Goal: Task Accomplishment & Management: Manage account settings

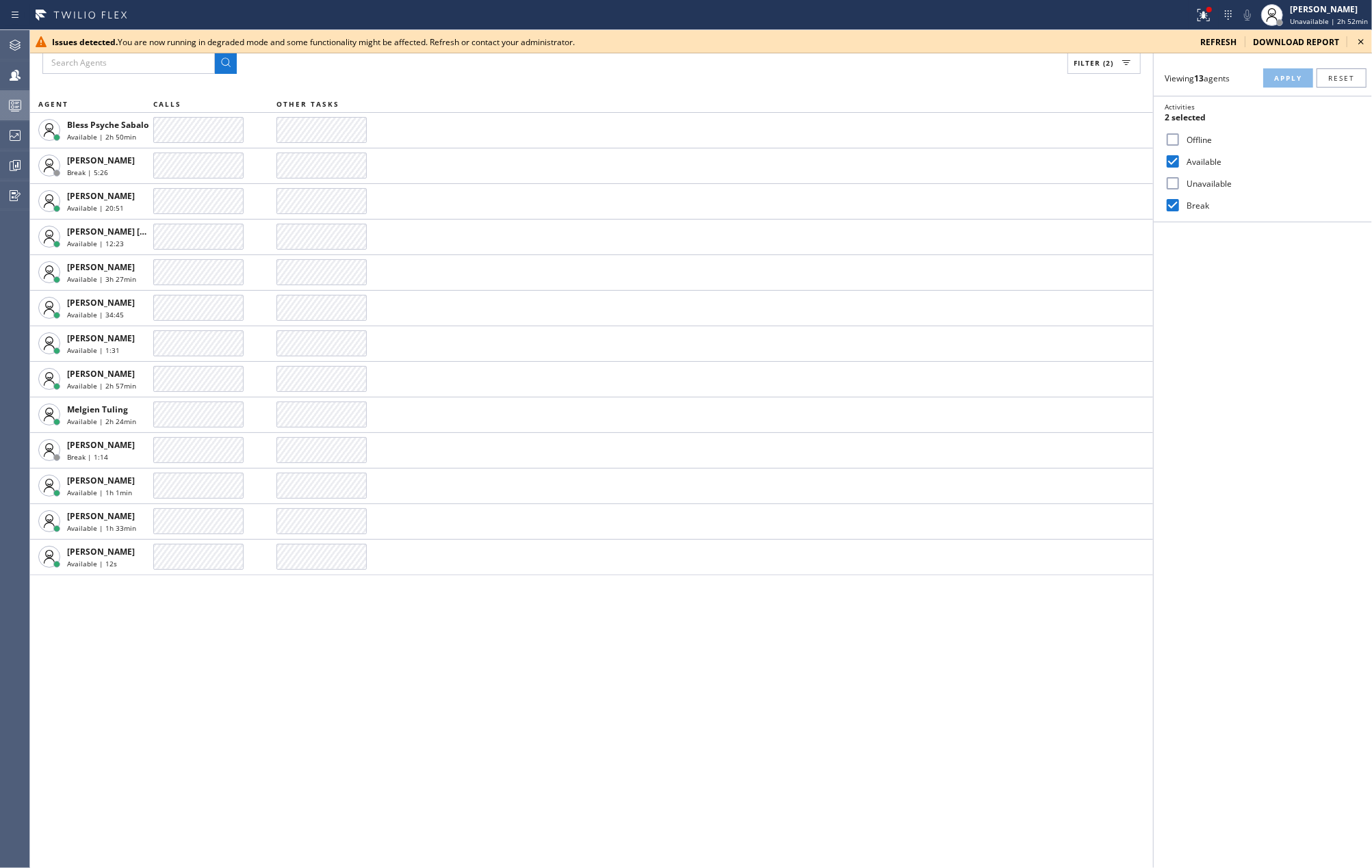
click at [6, 105] on div at bounding box center [15, 105] width 30 height 16
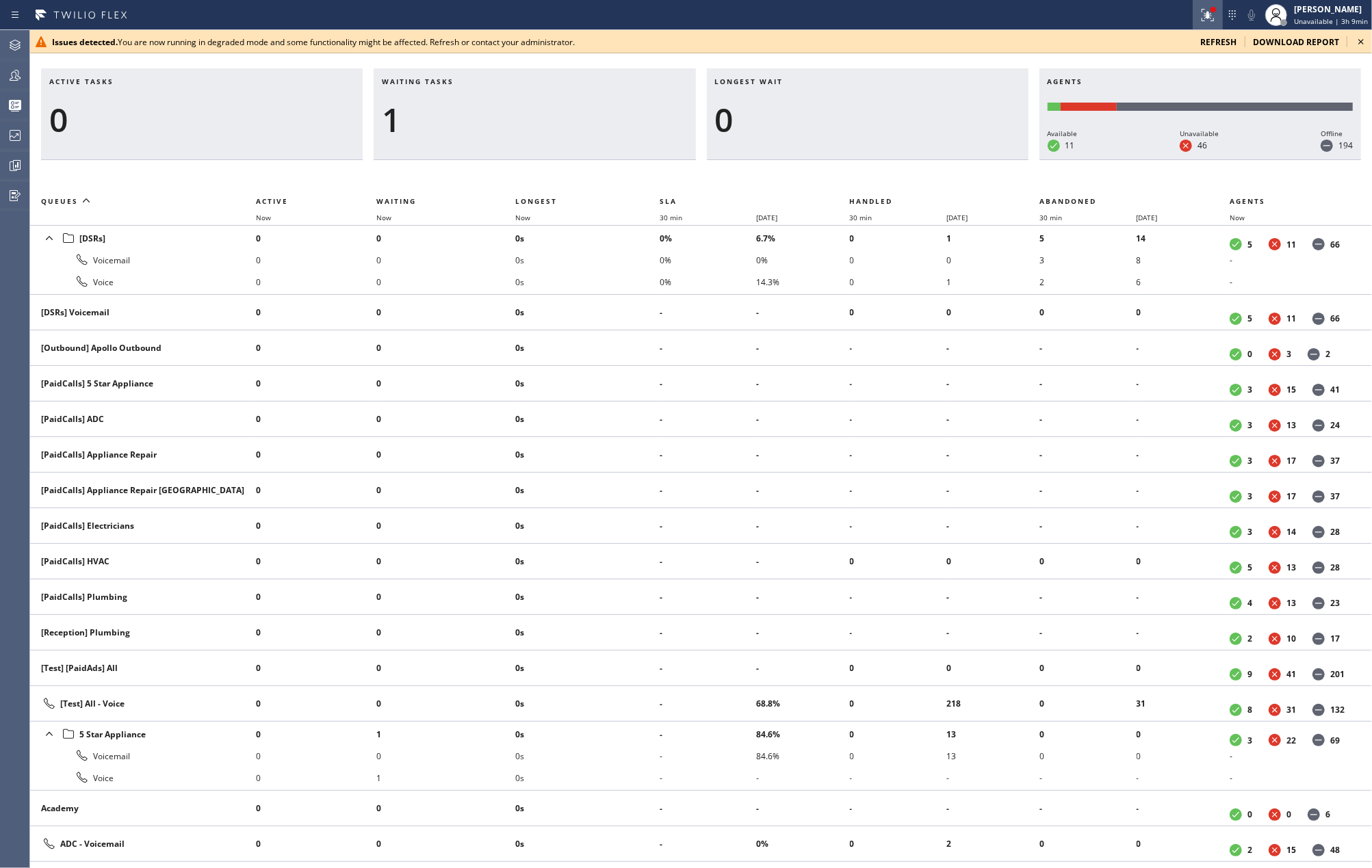
click at [1220, 16] on div at bounding box center [1207, 15] width 30 height 16
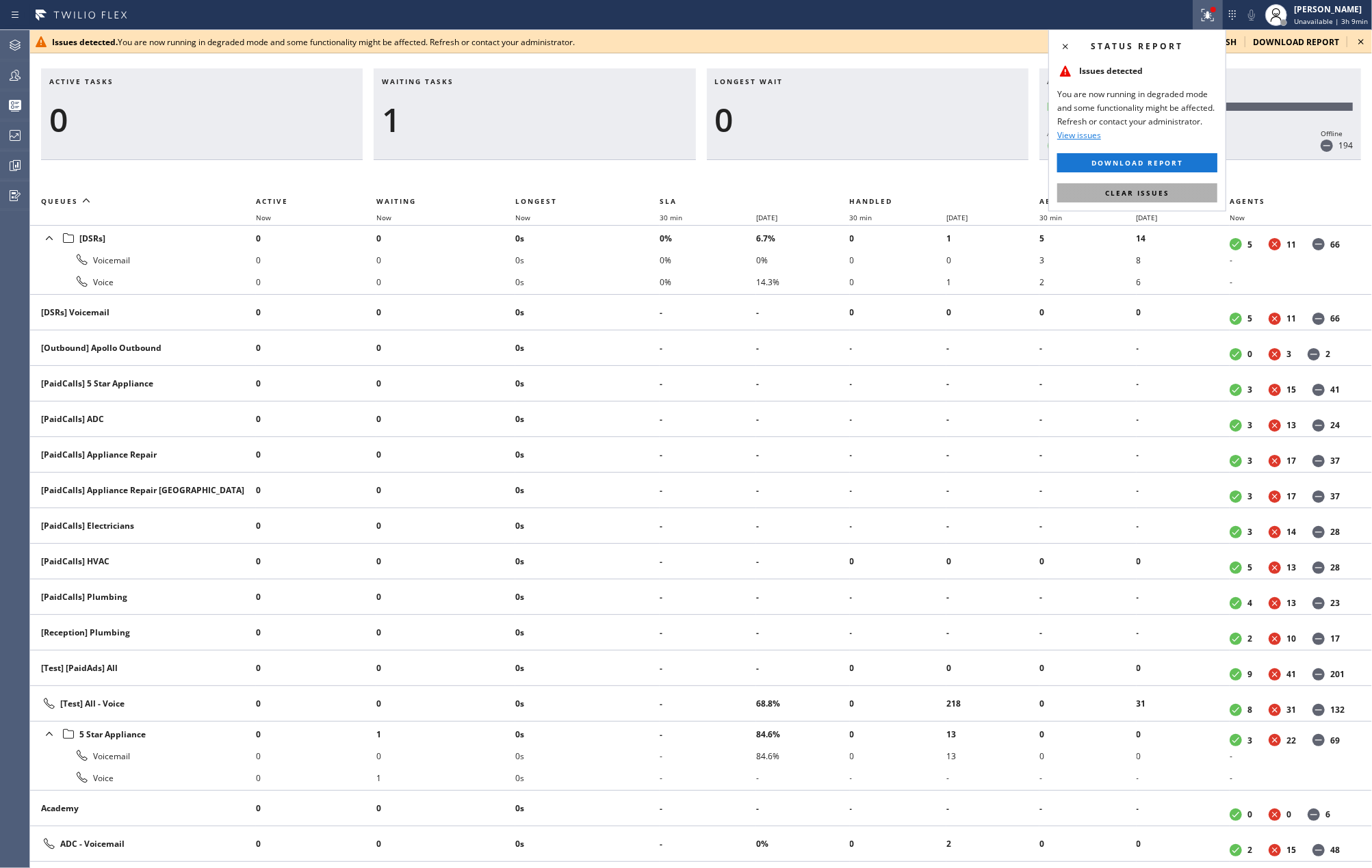
click at [1193, 192] on button "Clear issues" at bounding box center [1137, 193] width 160 height 19
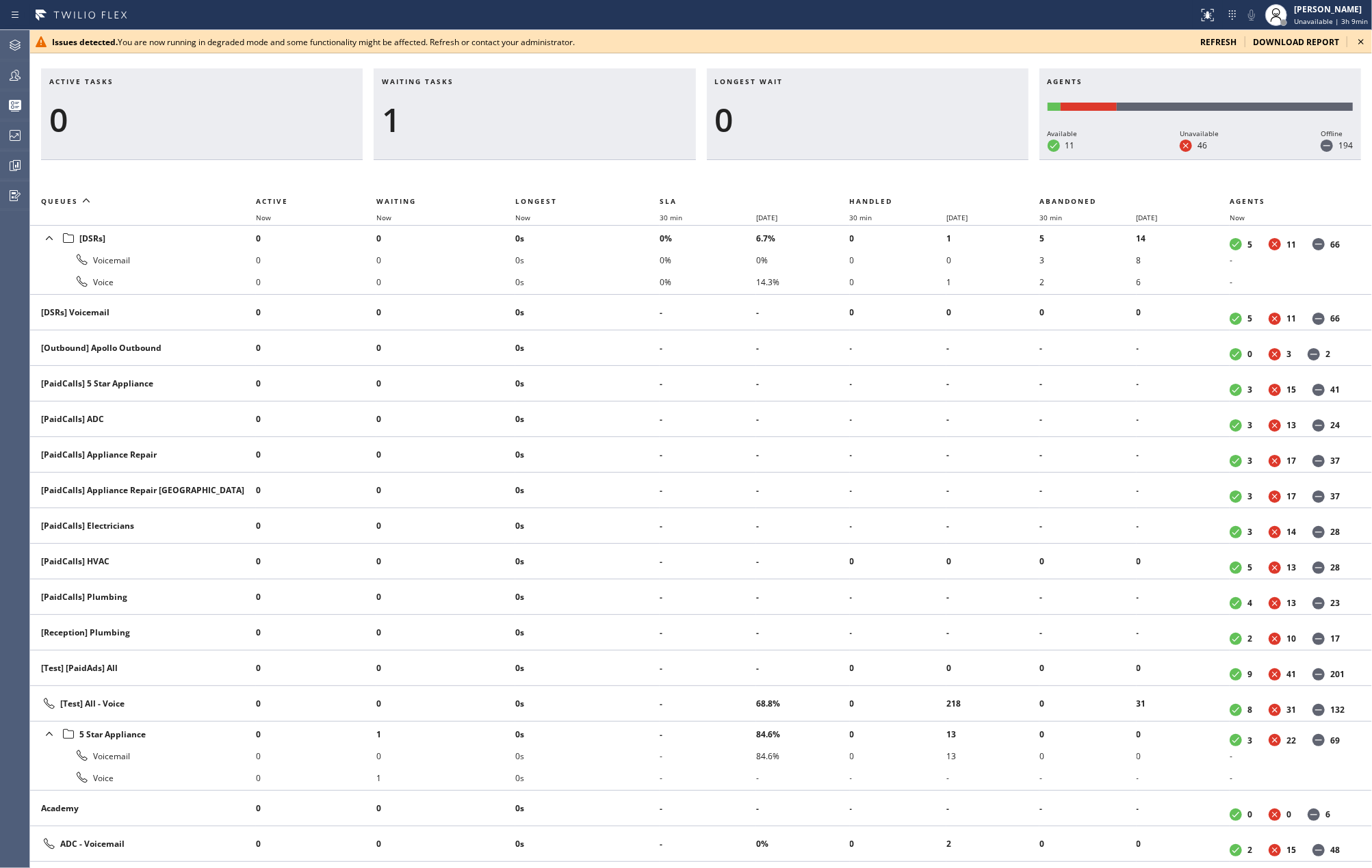
click at [1357, 43] on icon at bounding box center [1361, 42] width 16 height 16
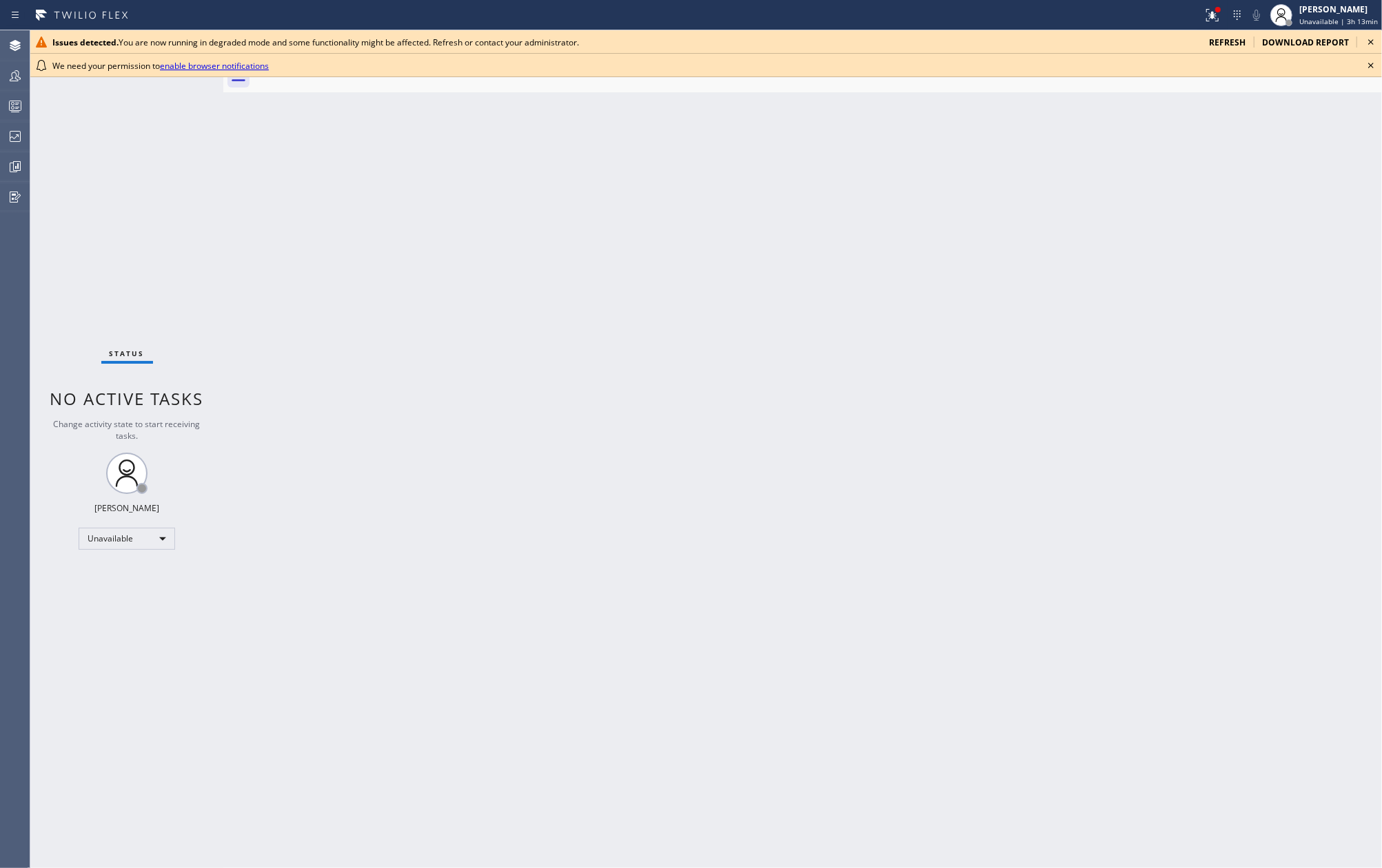
click at [1369, 40] on icon at bounding box center [1370, 42] width 17 height 17
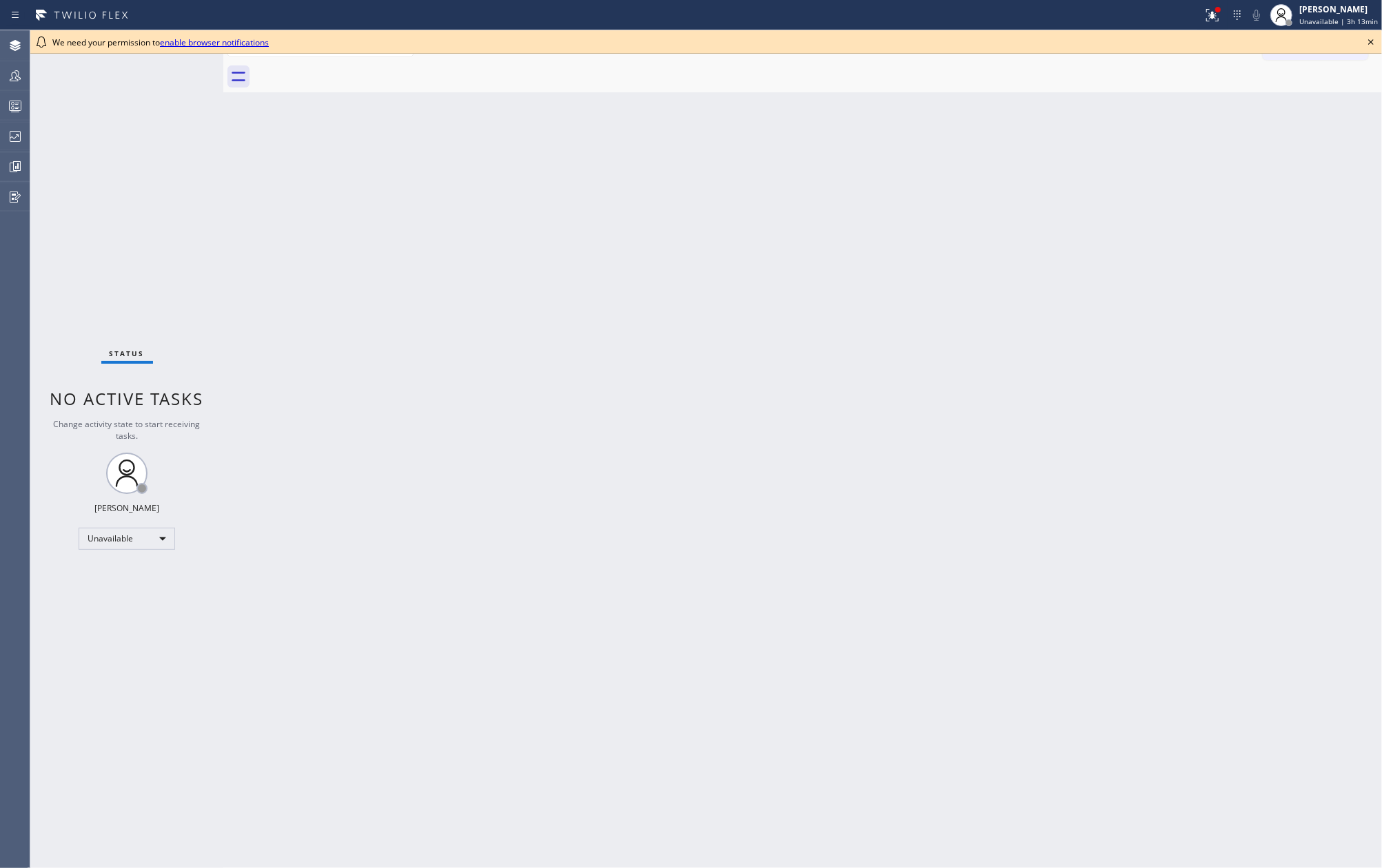
click at [1366, 43] on icon at bounding box center [1370, 42] width 17 height 17
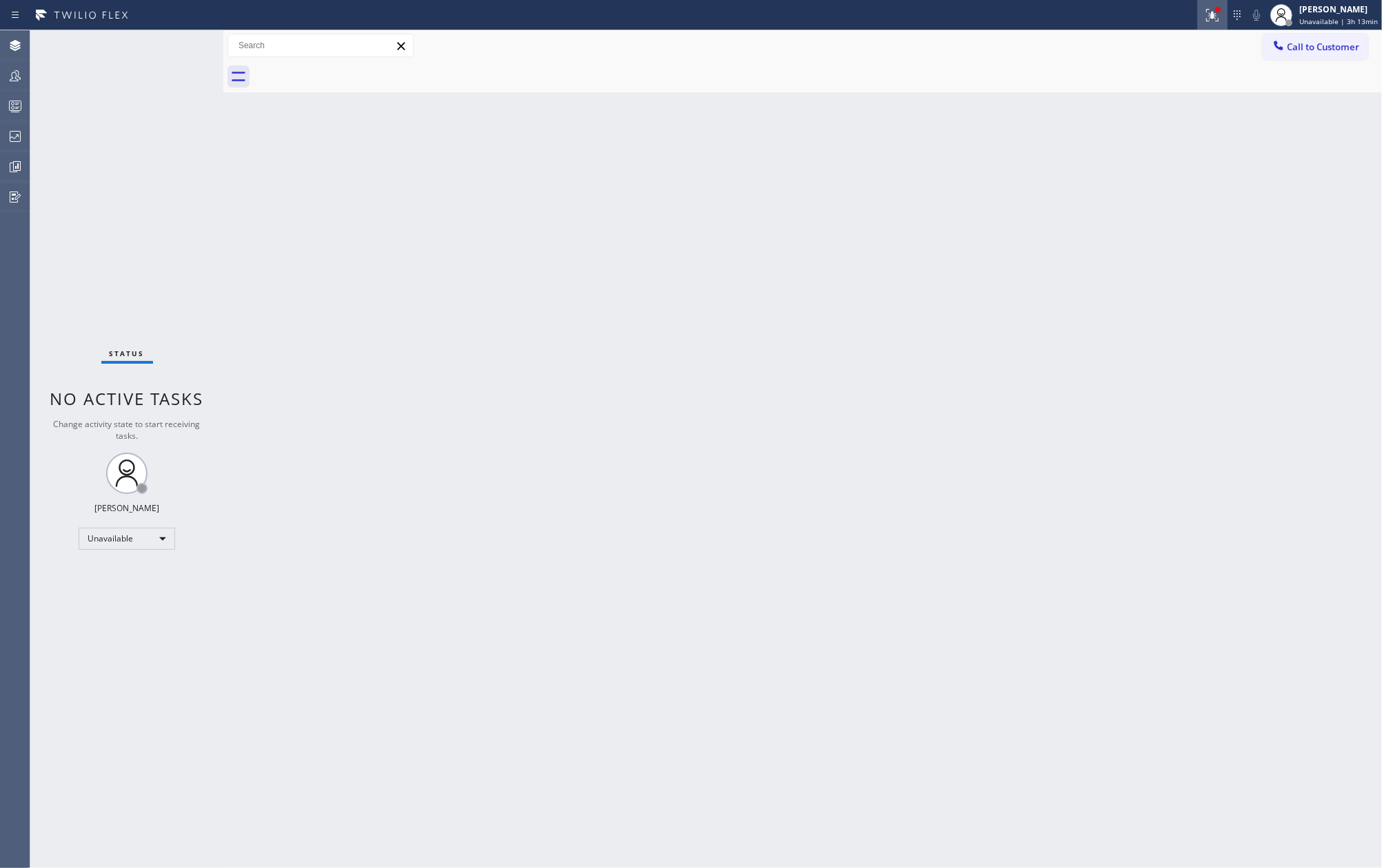
click at [1213, 15] on icon at bounding box center [1212, 13] width 8 height 5
click at [1173, 187] on button "Clear issues" at bounding box center [1141, 194] width 161 height 19
click at [907, 210] on div "Back to Dashboard Change Sender ID Customers Technicians Select a contact Outbo…" at bounding box center [802, 449] width 1158 height 837
click at [21, 106] on rect at bounding box center [16, 107] width 12 height 10
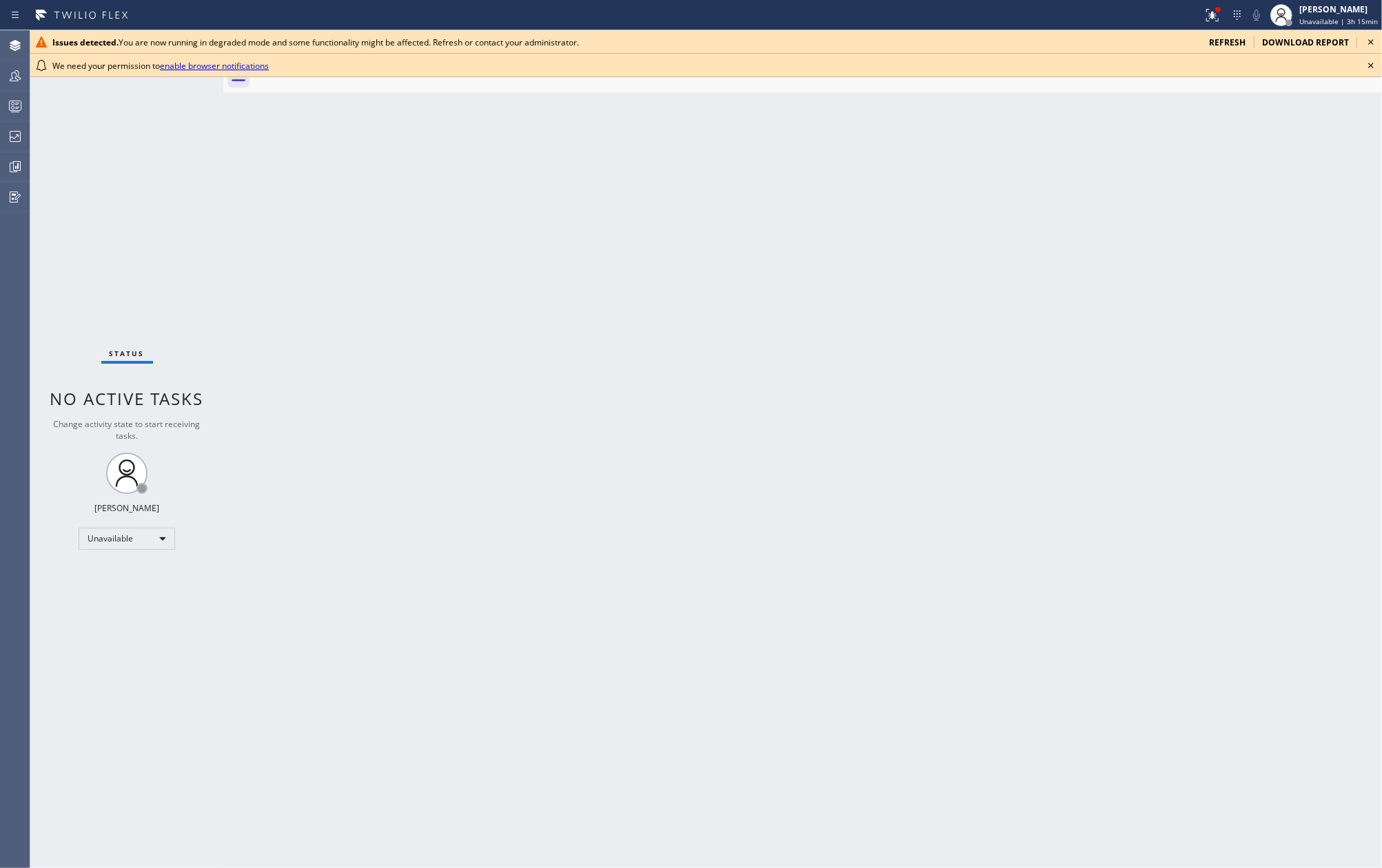
click at [1370, 61] on icon at bounding box center [1370, 65] width 17 height 17
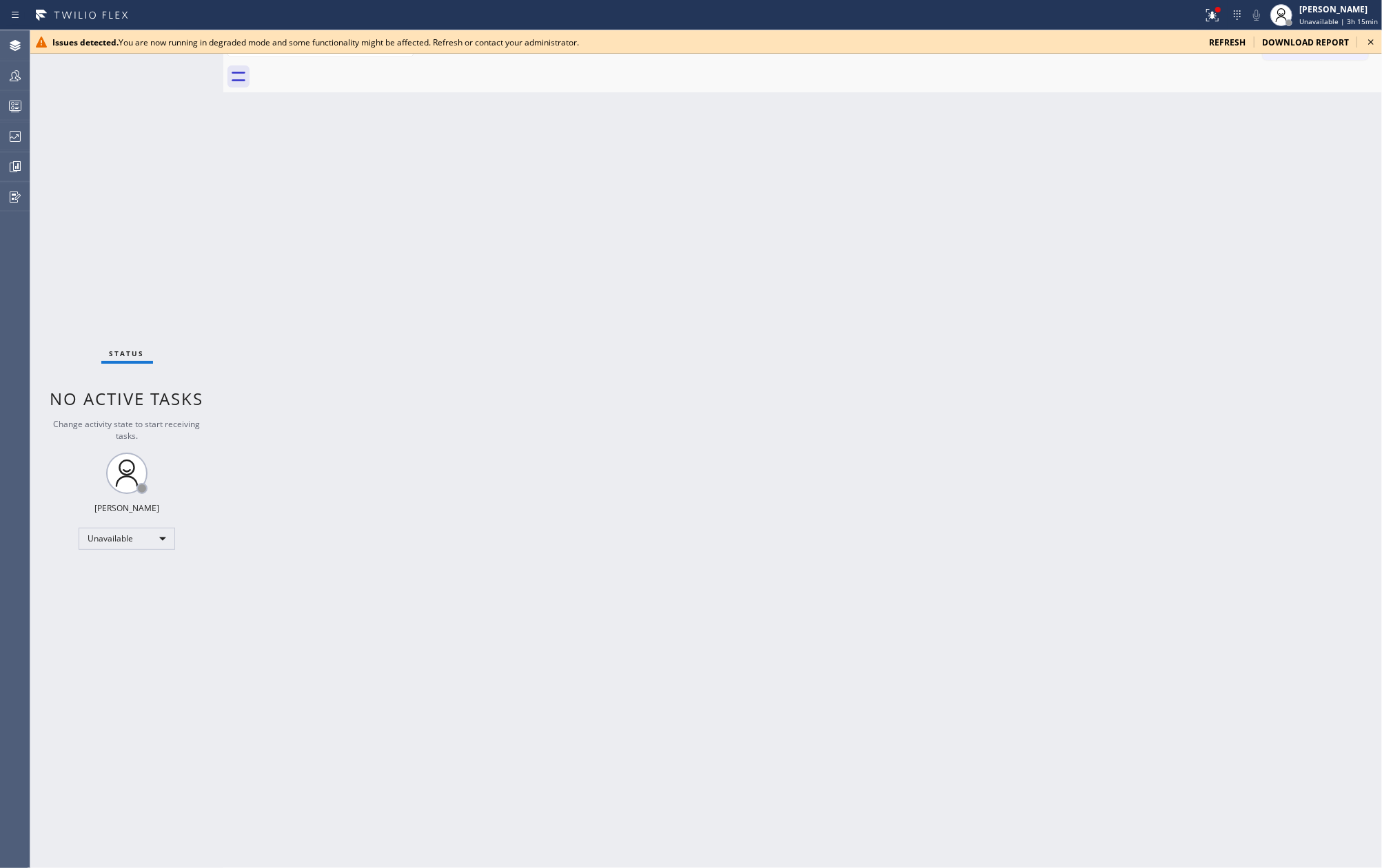
click at [1370, 43] on icon at bounding box center [1370, 42] width 17 height 17
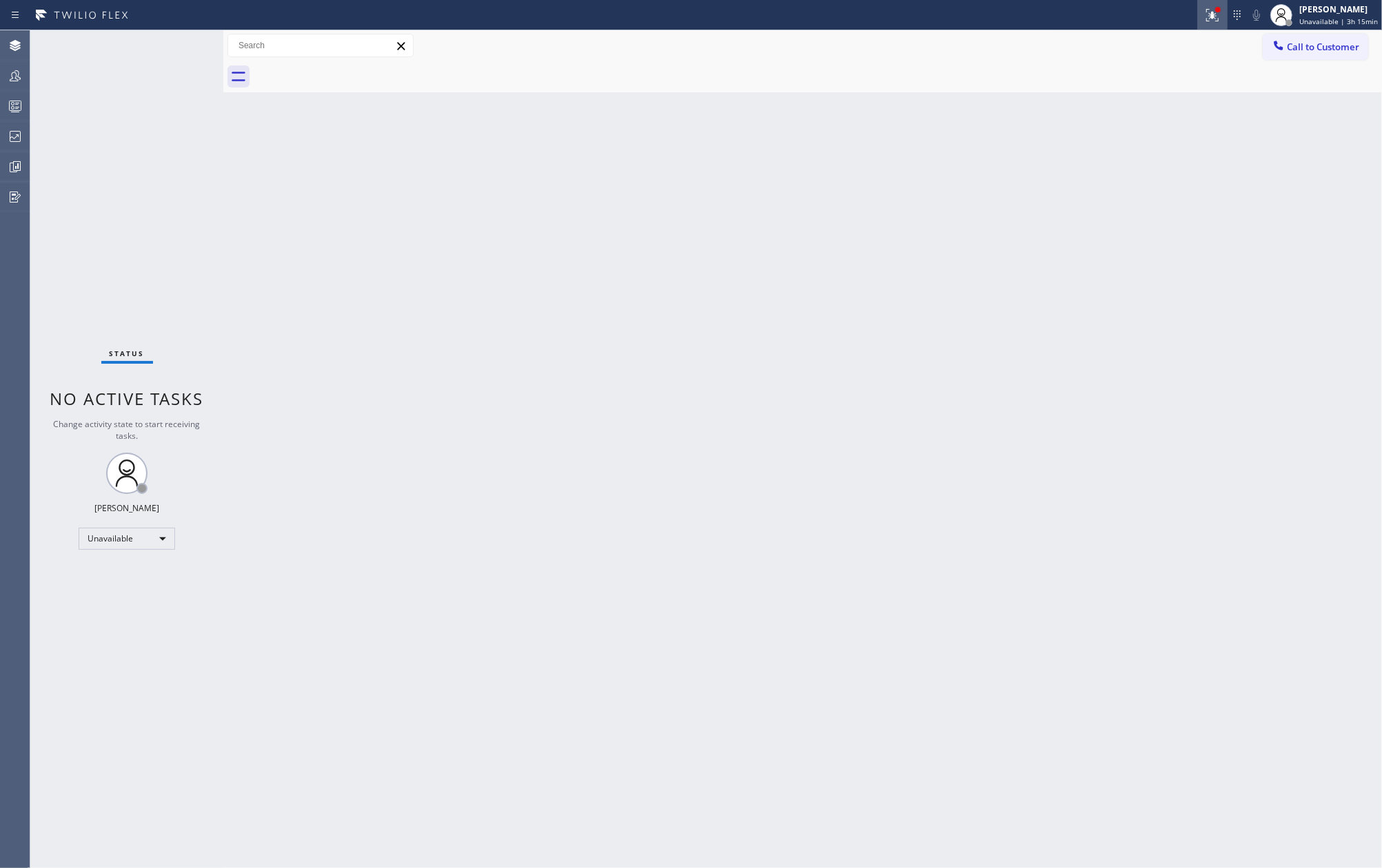
click at [1209, 14] on icon at bounding box center [1212, 15] width 17 height 17
click at [1132, 192] on span "Clear issues" at bounding box center [1141, 194] width 64 height 10
click at [15, 103] on icon at bounding box center [15, 107] width 7 height 9
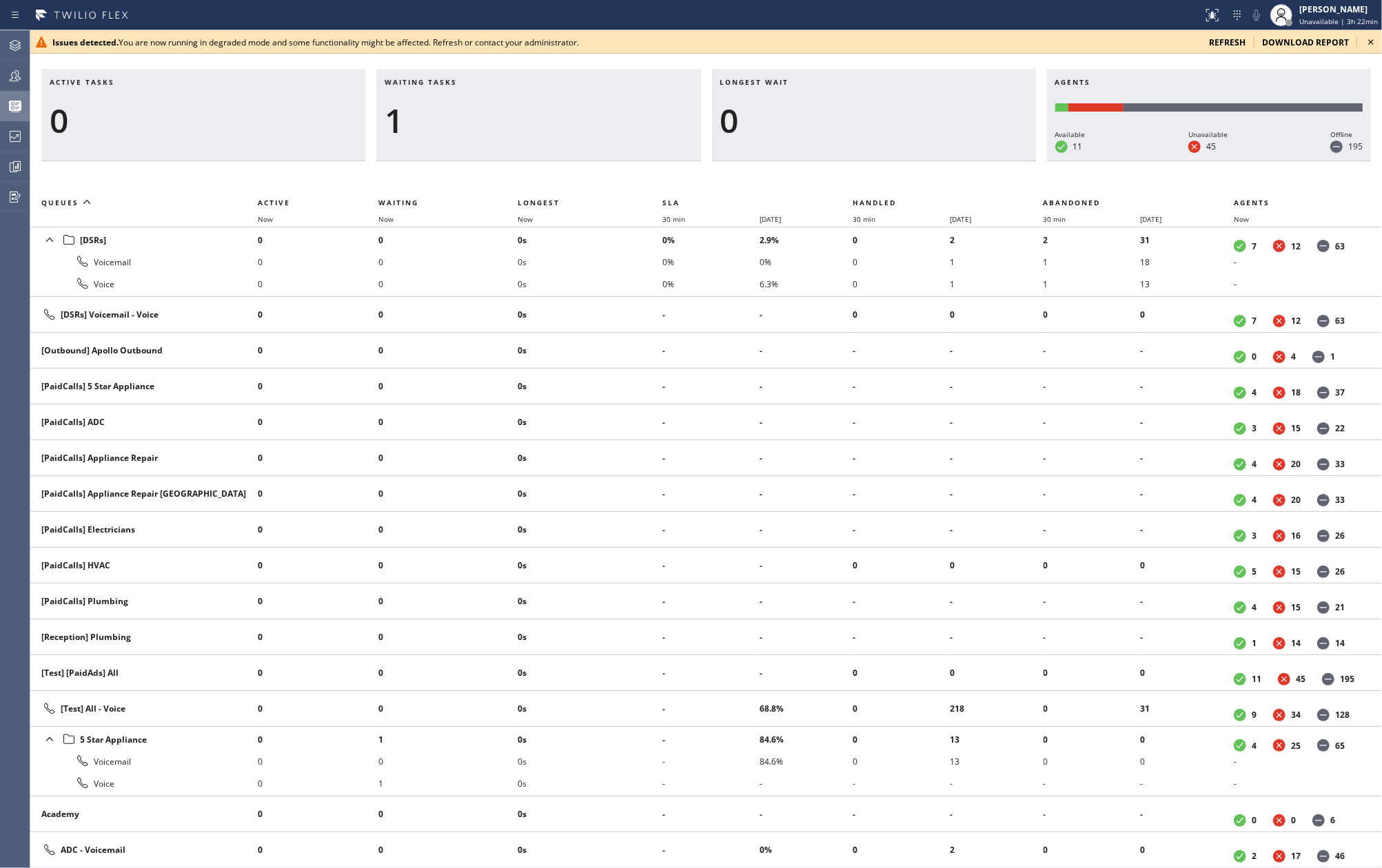
click at [1373, 39] on icon at bounding box center [1370, 42] width 17 height 17
click at [1371, 45] on icon at bounding box center [1370, 42] width 17 height 17
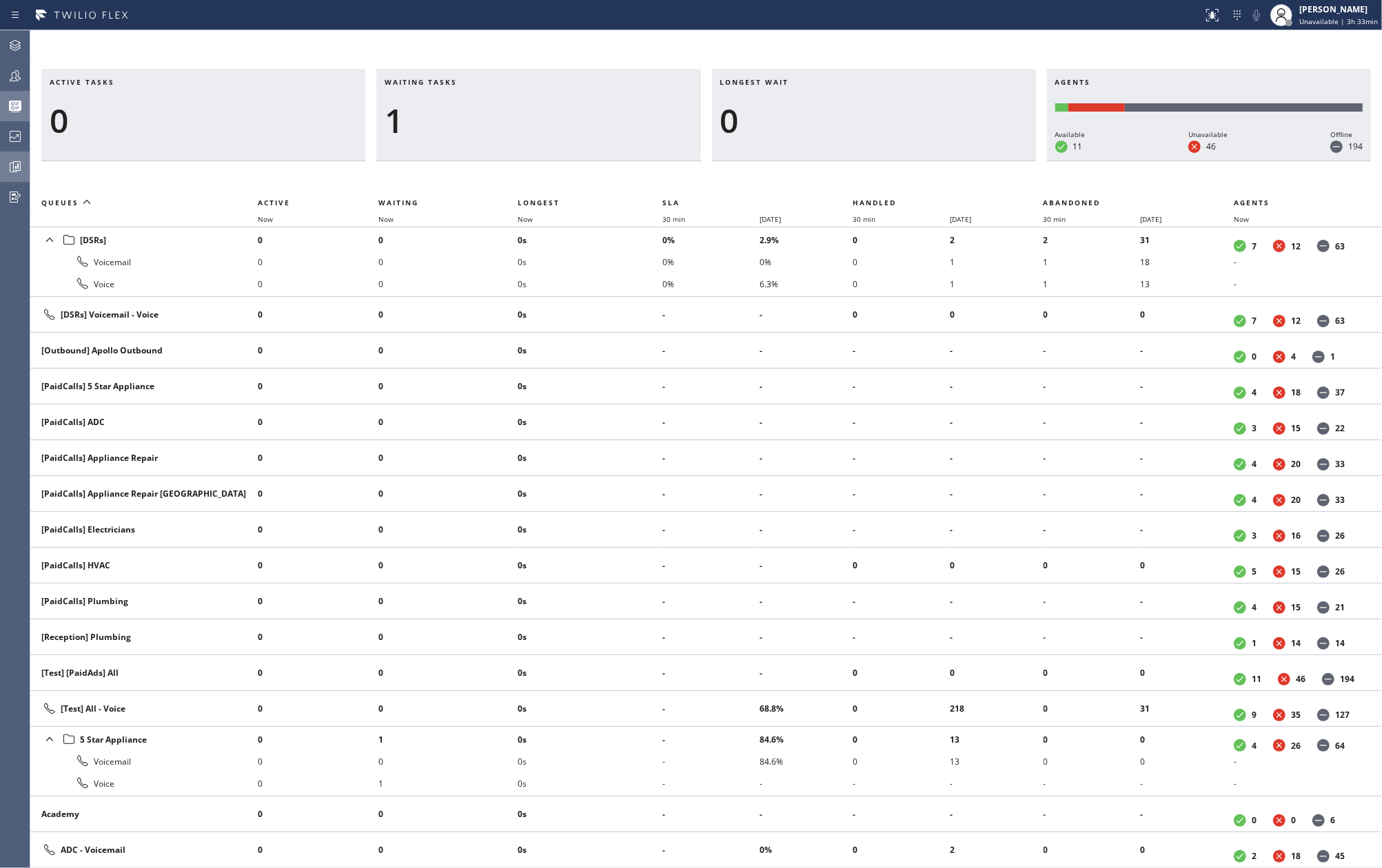
click at [22, 164] on icon at bounding box center [15, 167] width 17 height 17
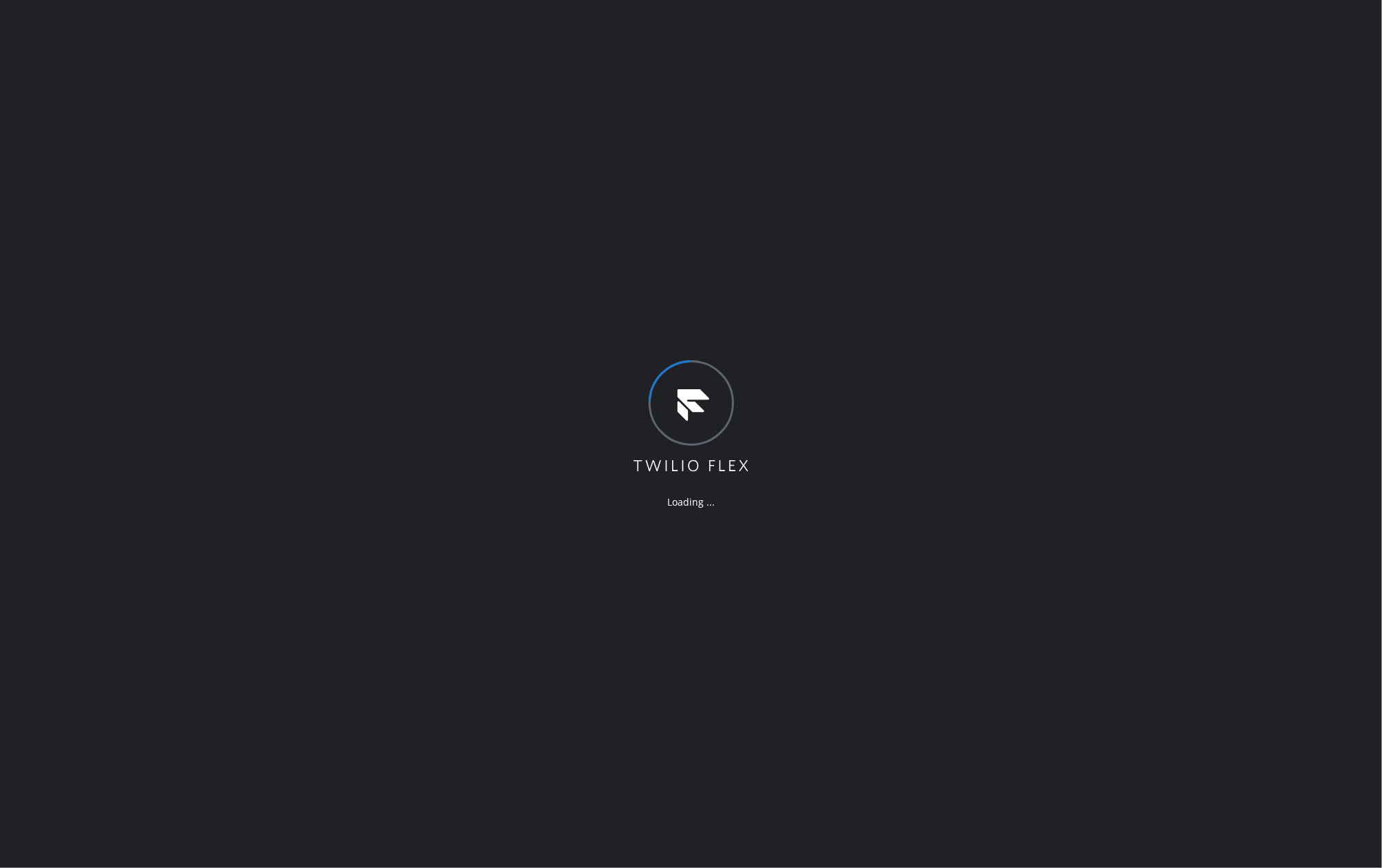
click at [419, 97] on div "Loading ..." at bounding box center [691, 434] width 1382 height 868
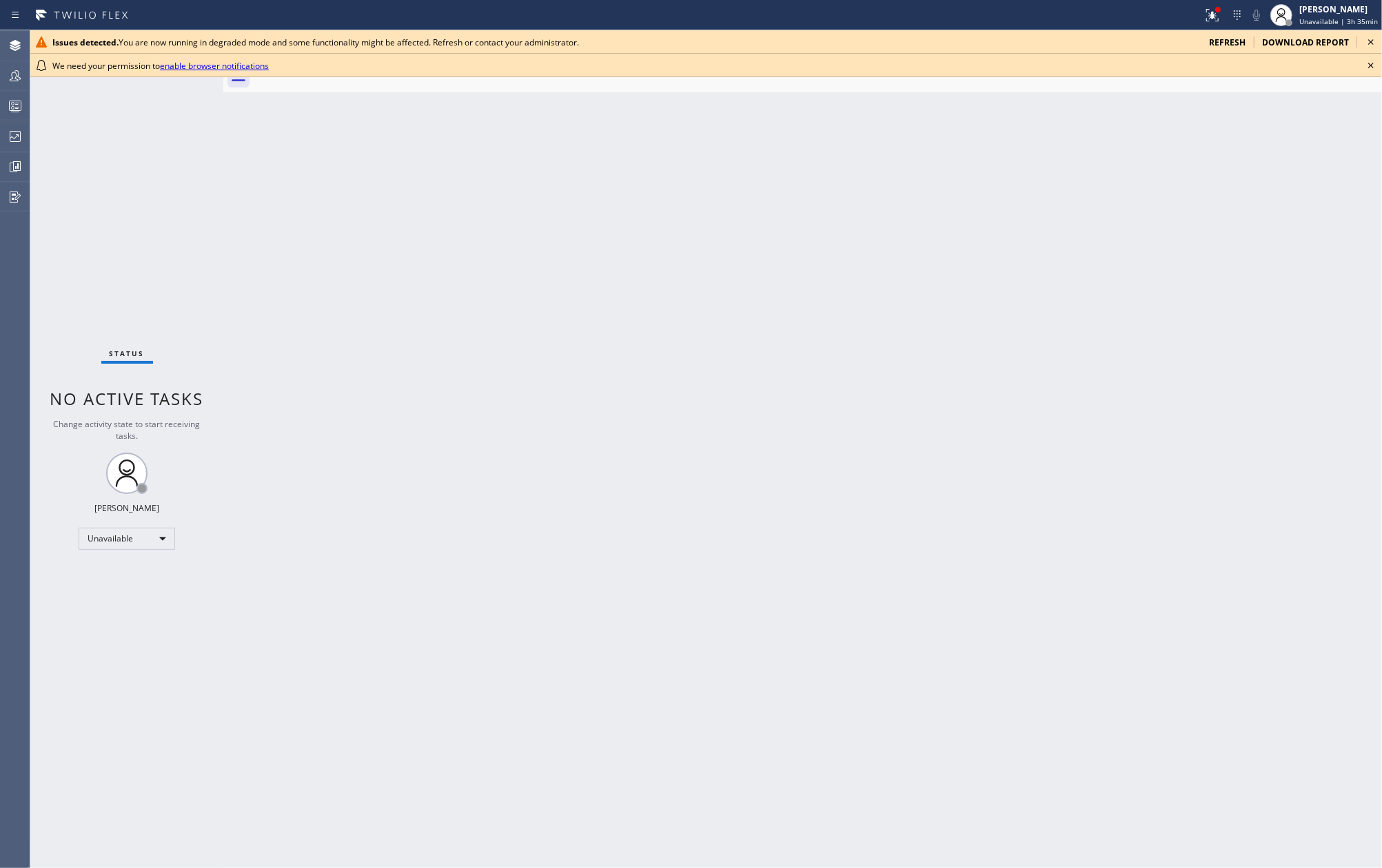
click at [1367, 62] on icon at bounding box center [1370, 65] width 17 height 17
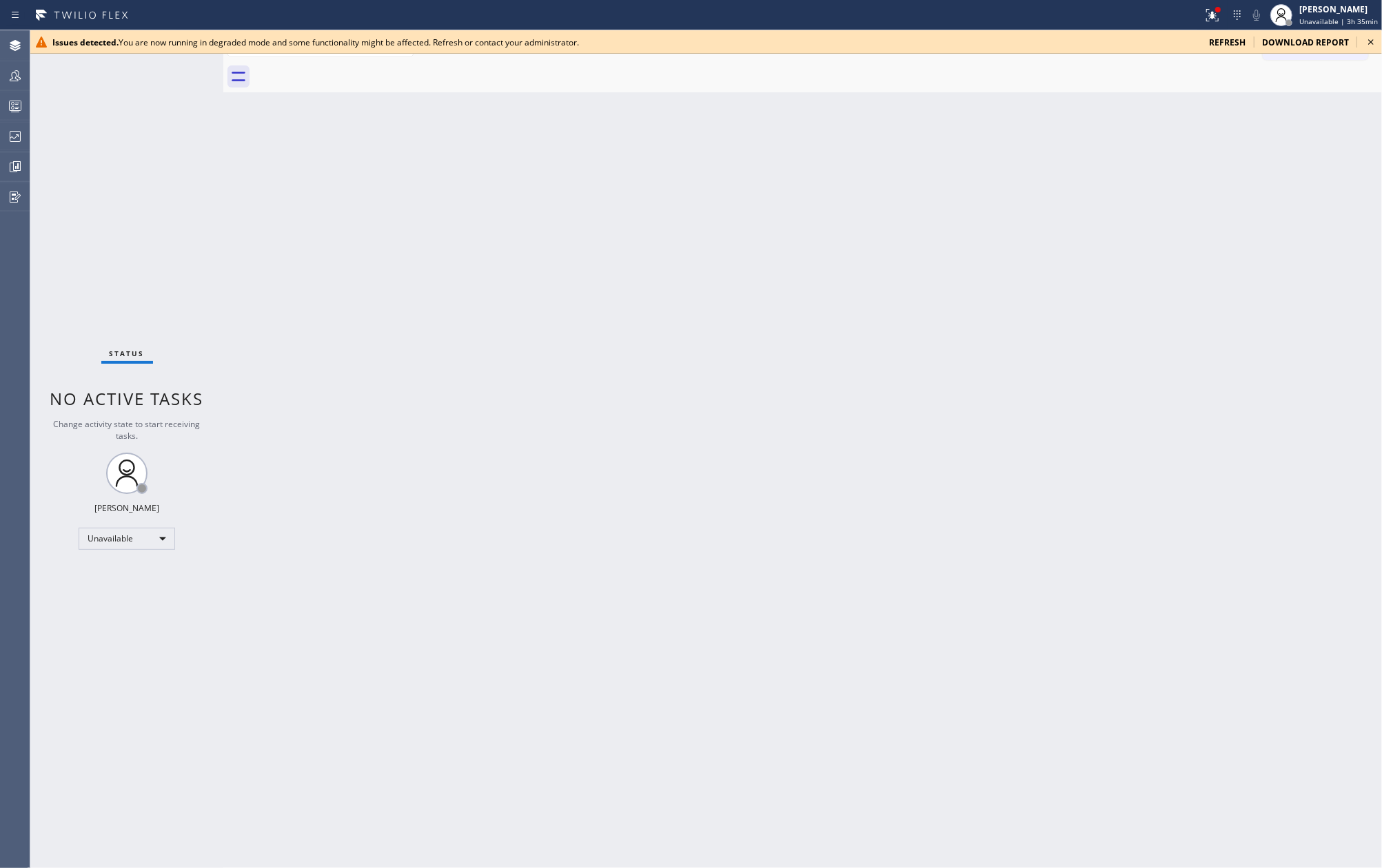
click at [1370, 40] on icon at bounding box center [1370, 42] width 17 height 17
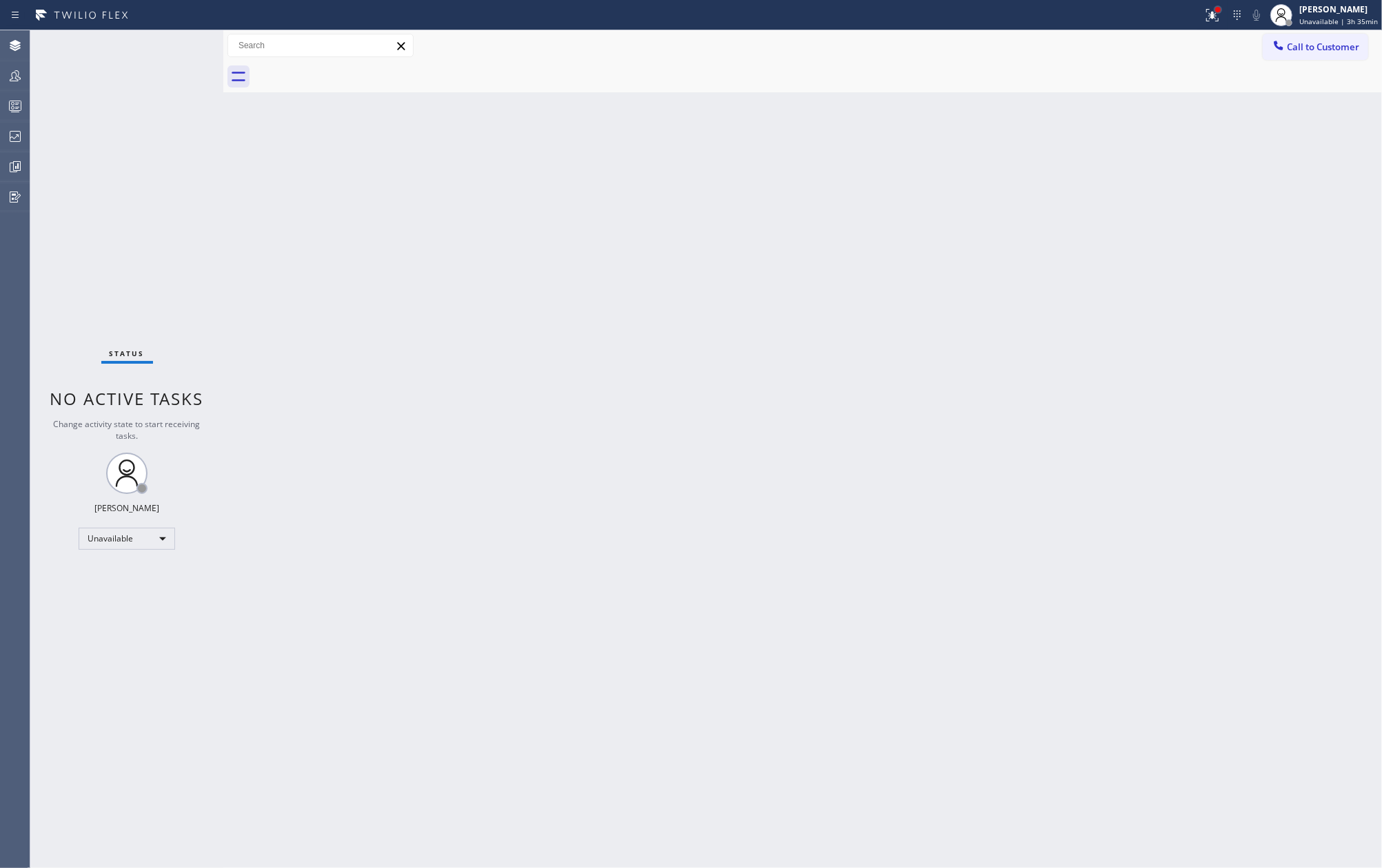
click at [1222, 12] on div at bounding box center [1218, 10] width 8 height 8
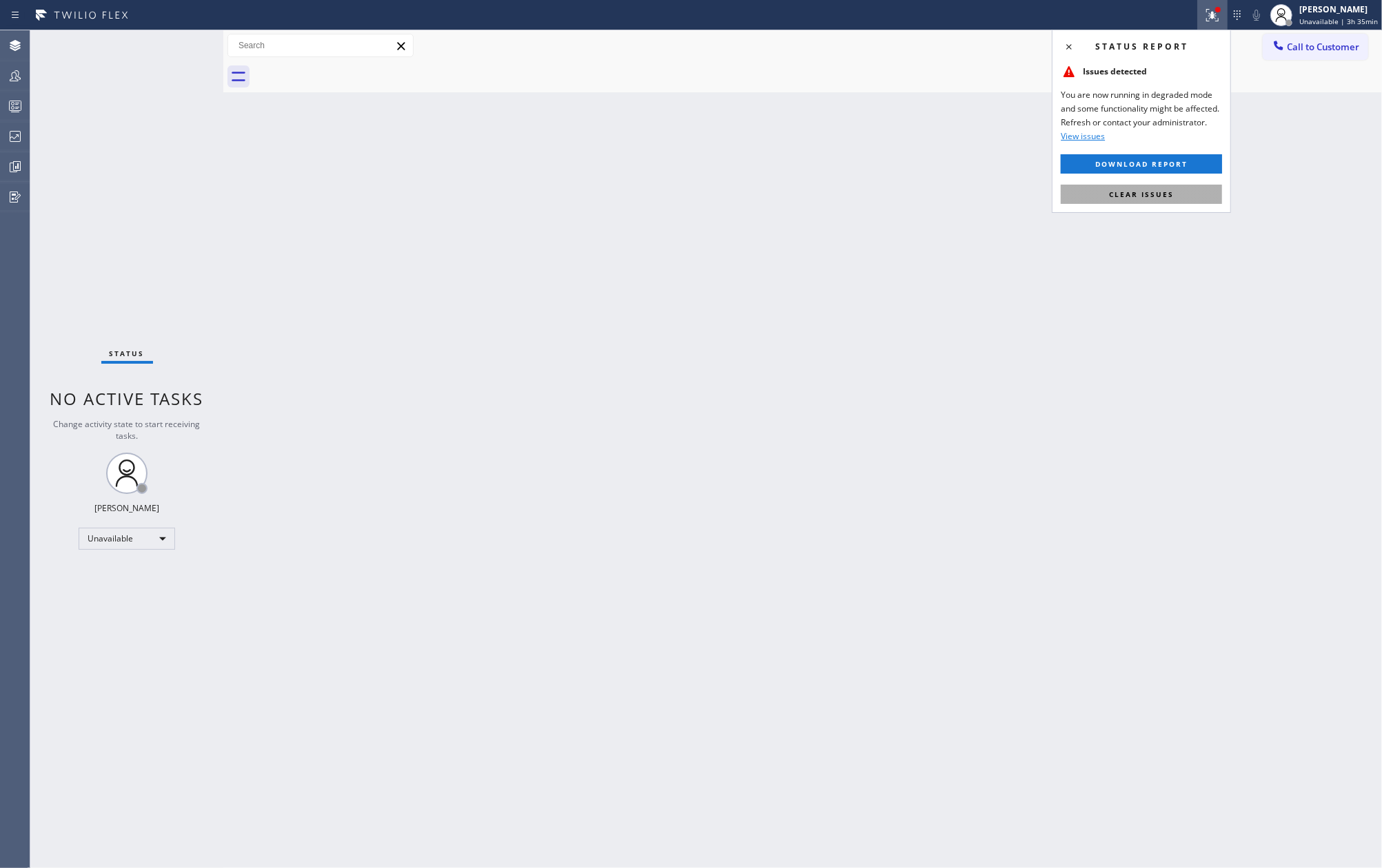
click at [1158, 190] on span "Clear issues" at bounding box center [1141, 194] width 64 height 10
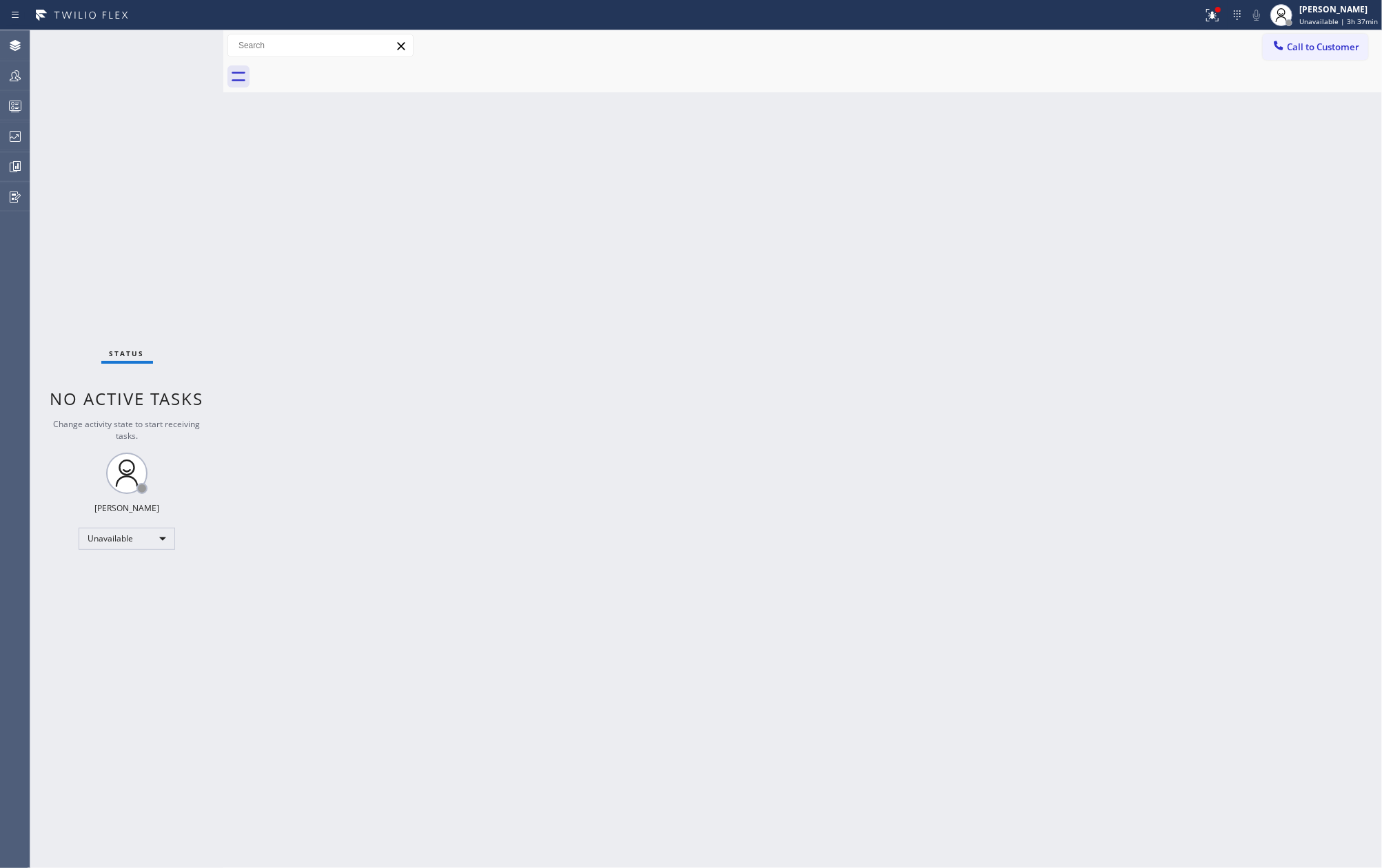
click at [223, 301] on div at bounding box center [223, 449] width 0 height 837
click at [12, 97] on icon at bounding box center [15, 106] width 17 height 17
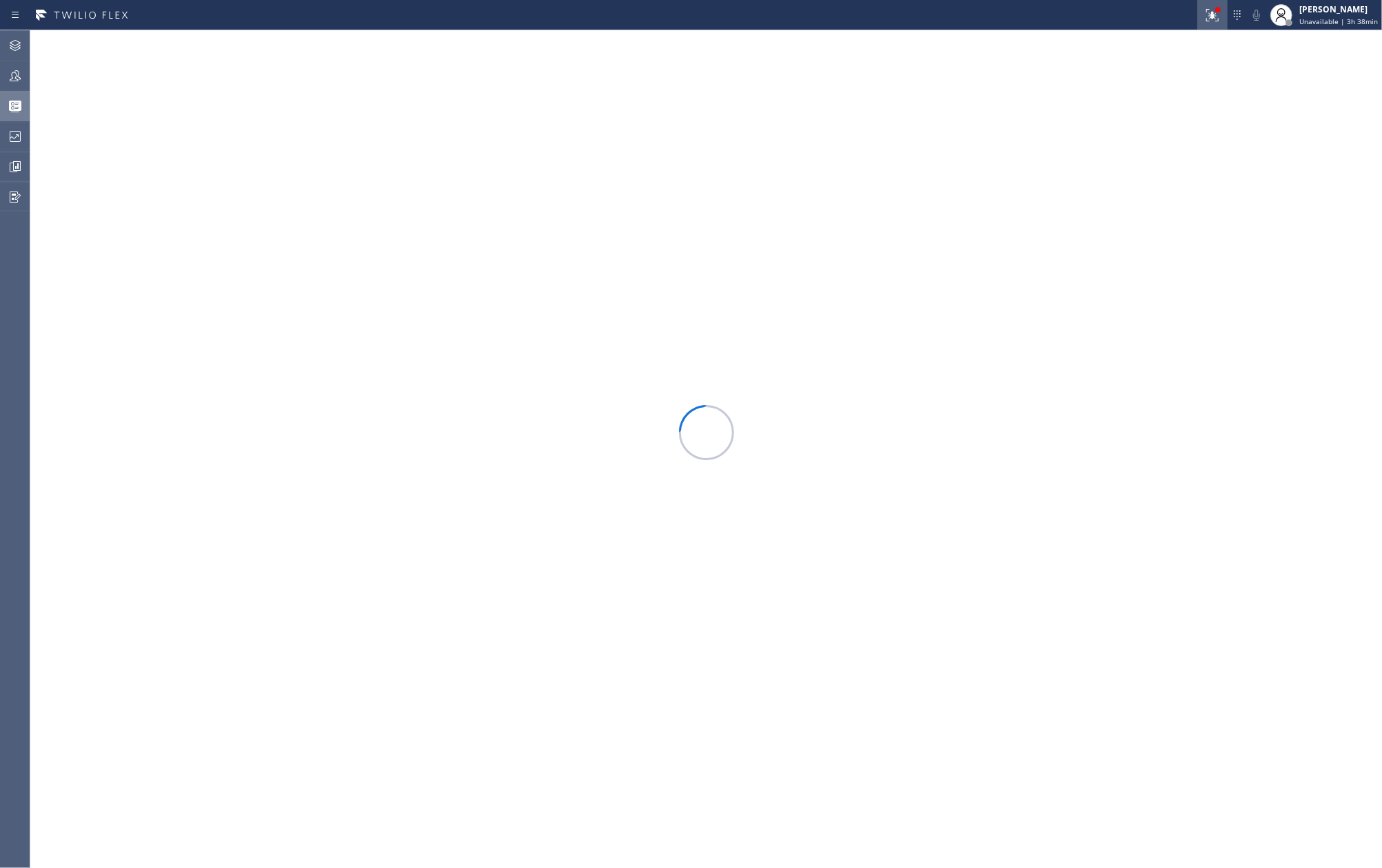
click at [1211, 9] on icon at bounding box center [1210, 14] width 8 height 10
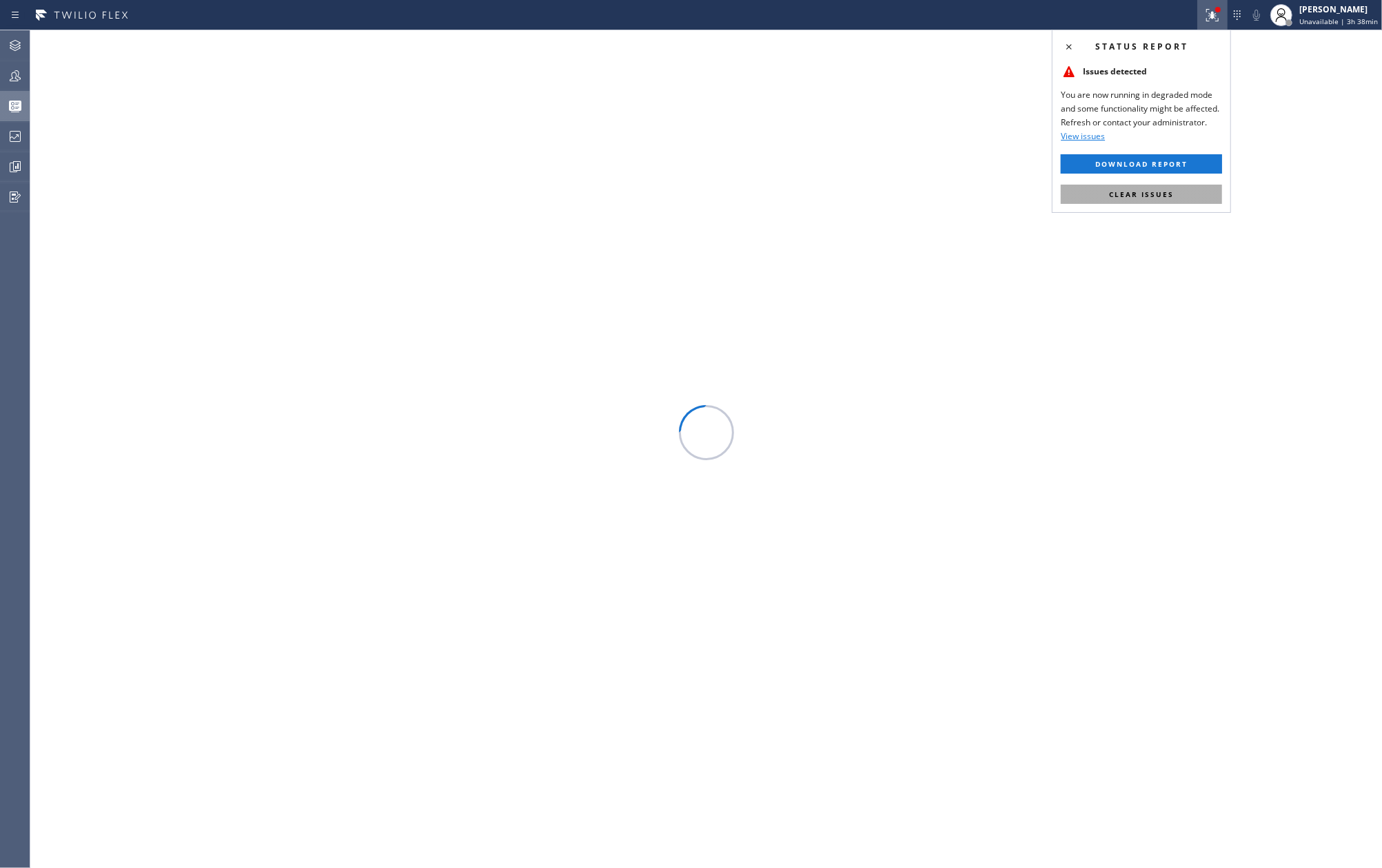
click at [1142, 194] on span "Clear issues" at bounding box center [1141, 194] width 64 height 10
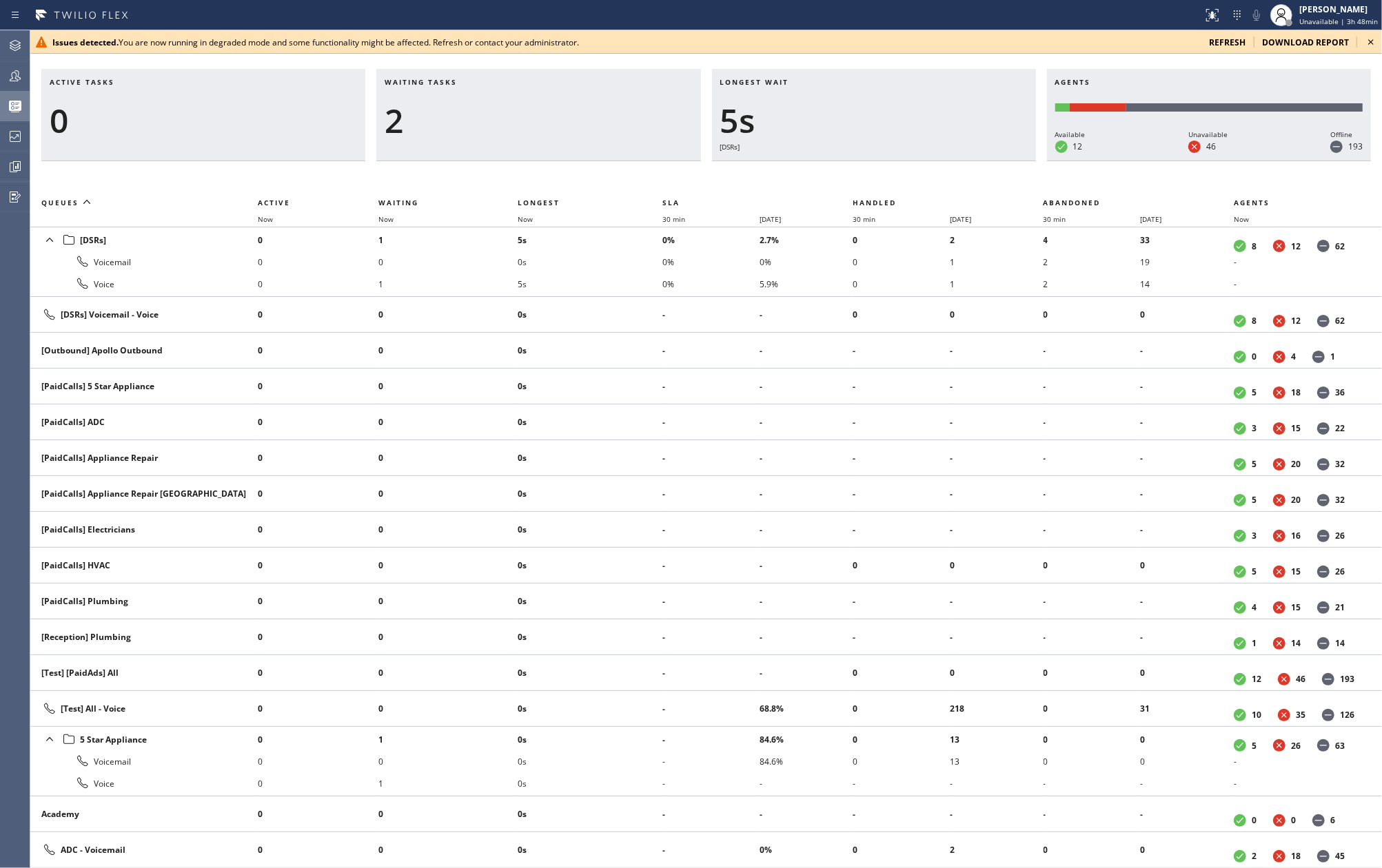
click at [1370, 43] on icon at bounding box center [1370, 42] width 6 height 6
click at [1371, 40] on icon at bounding box center [1370, 42] width 17 height 17
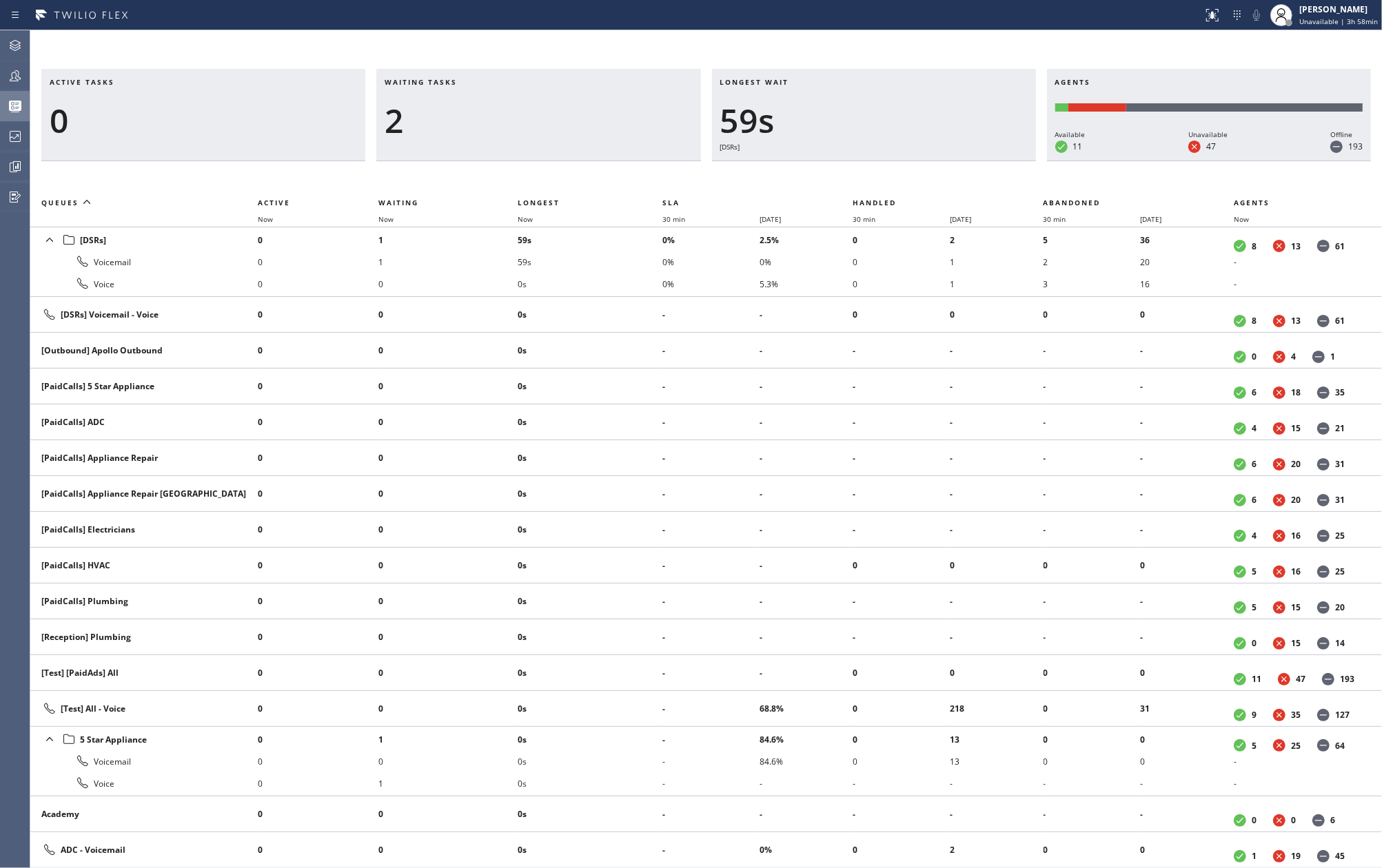
click at [582, 99] on div "Waiting tasks 2" at bounding box center [539, 115] width 324 height 92
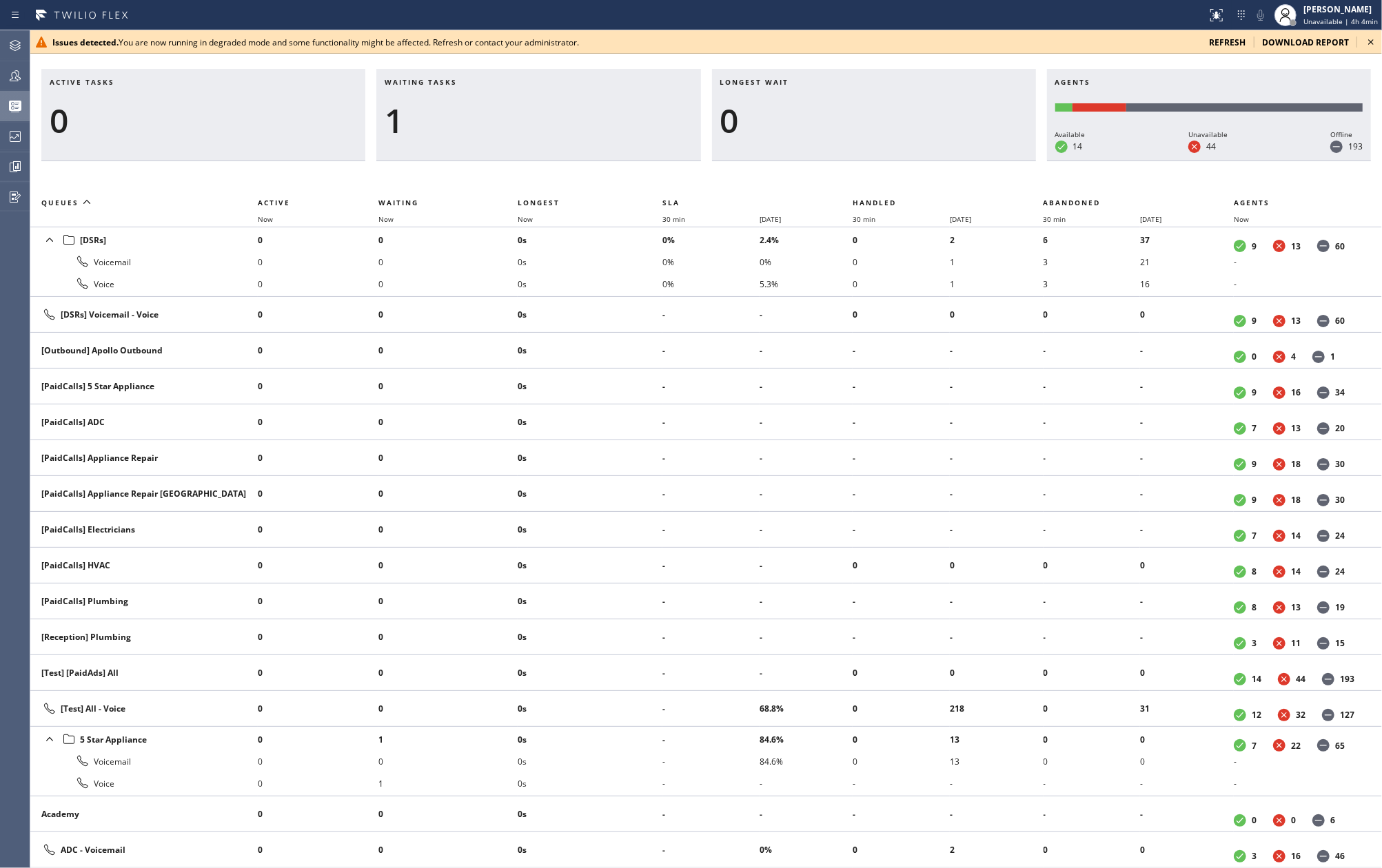
click at [1369, 44] on icon at bounding box center [1370, 42] width 6 height 6
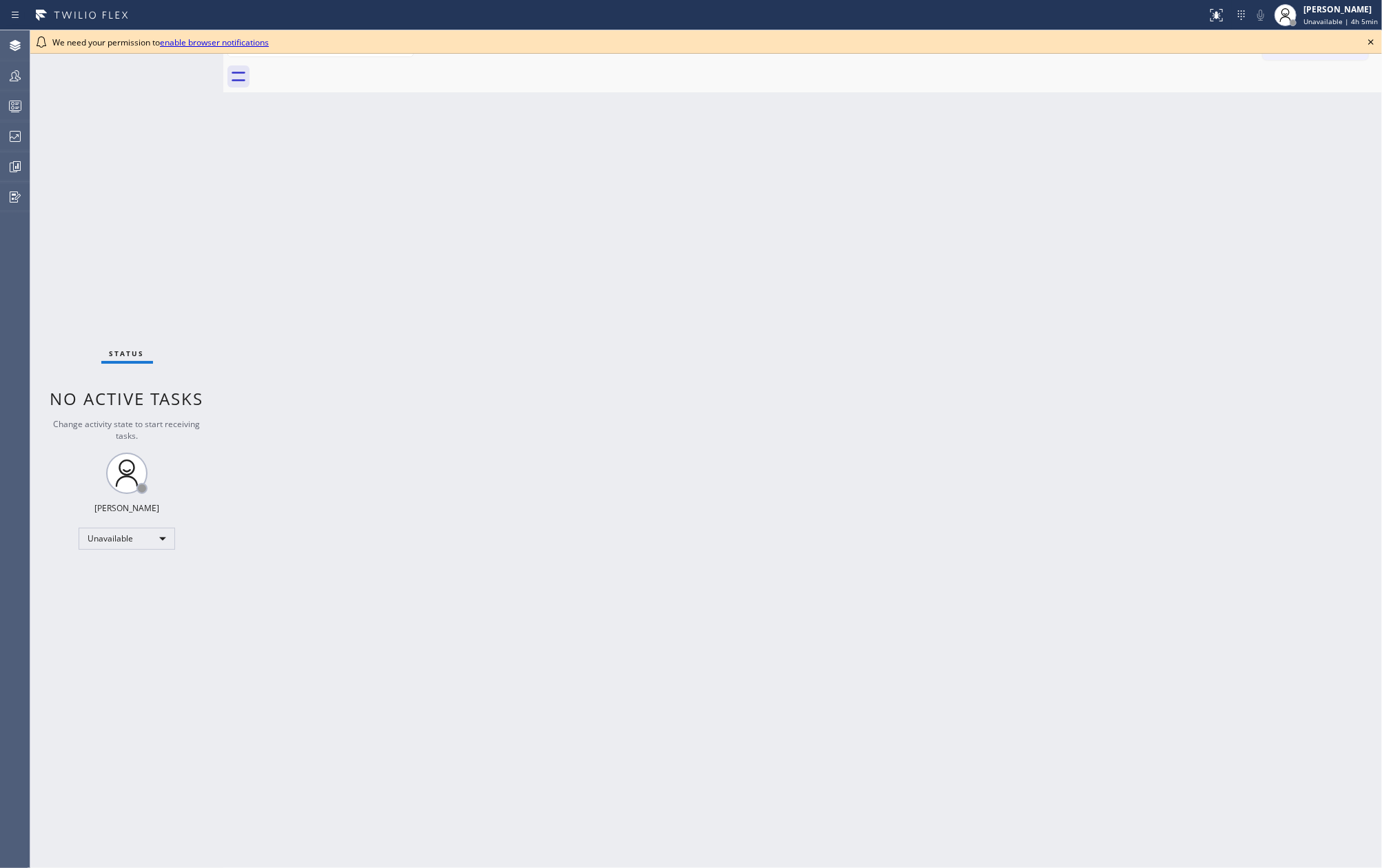
click at [606, 277] on div "Back to Dashboard Change Sender ID Customers Technicians Select a contact Outbo…" at bounding box center [802, 449] width 1158 height 837
click at [1371, 36] on icon at bounding box center [1370, 42] width 17 height 17
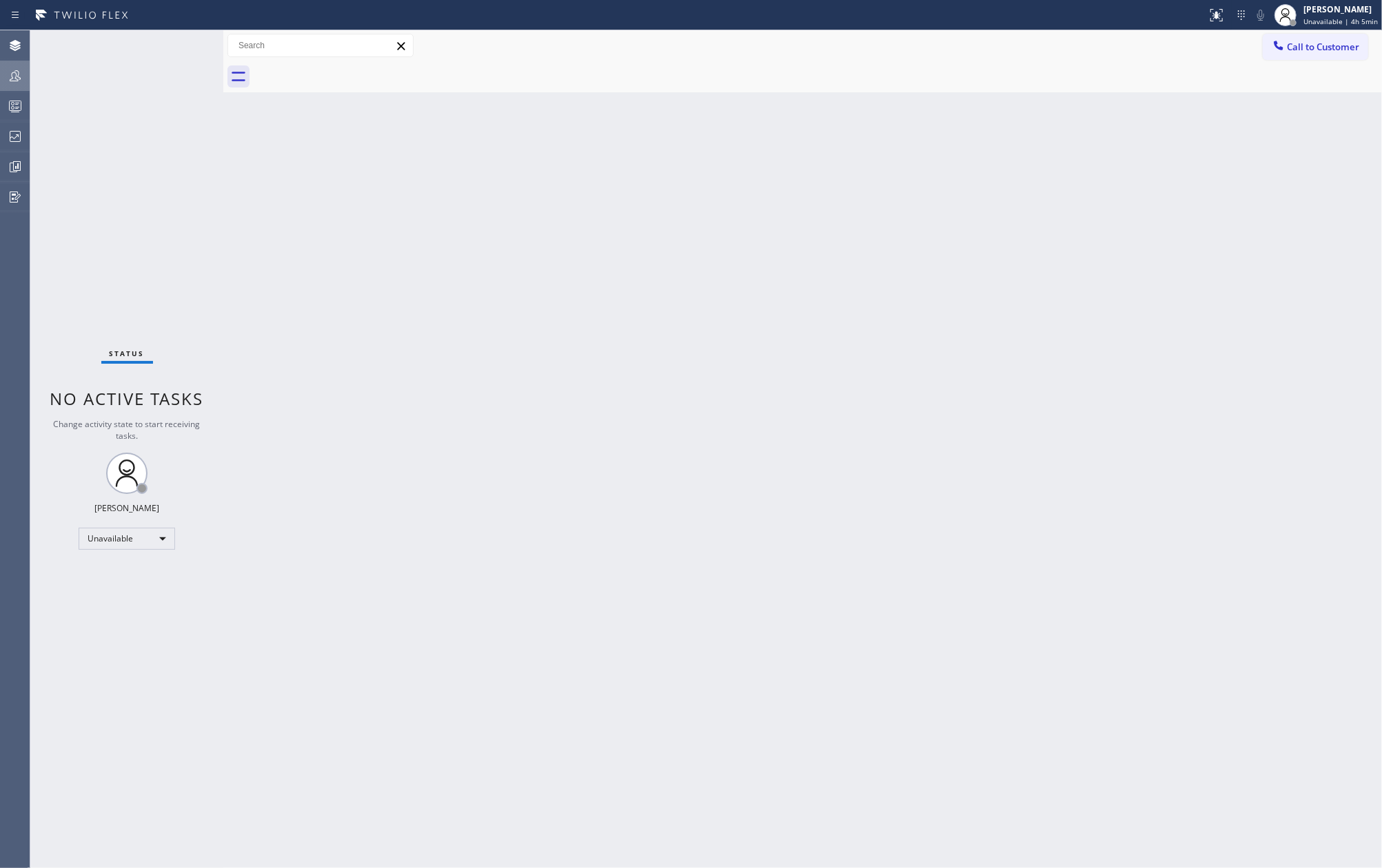
click at [17, 74] on icon at bounding box center [15, 76] width 17 height 17
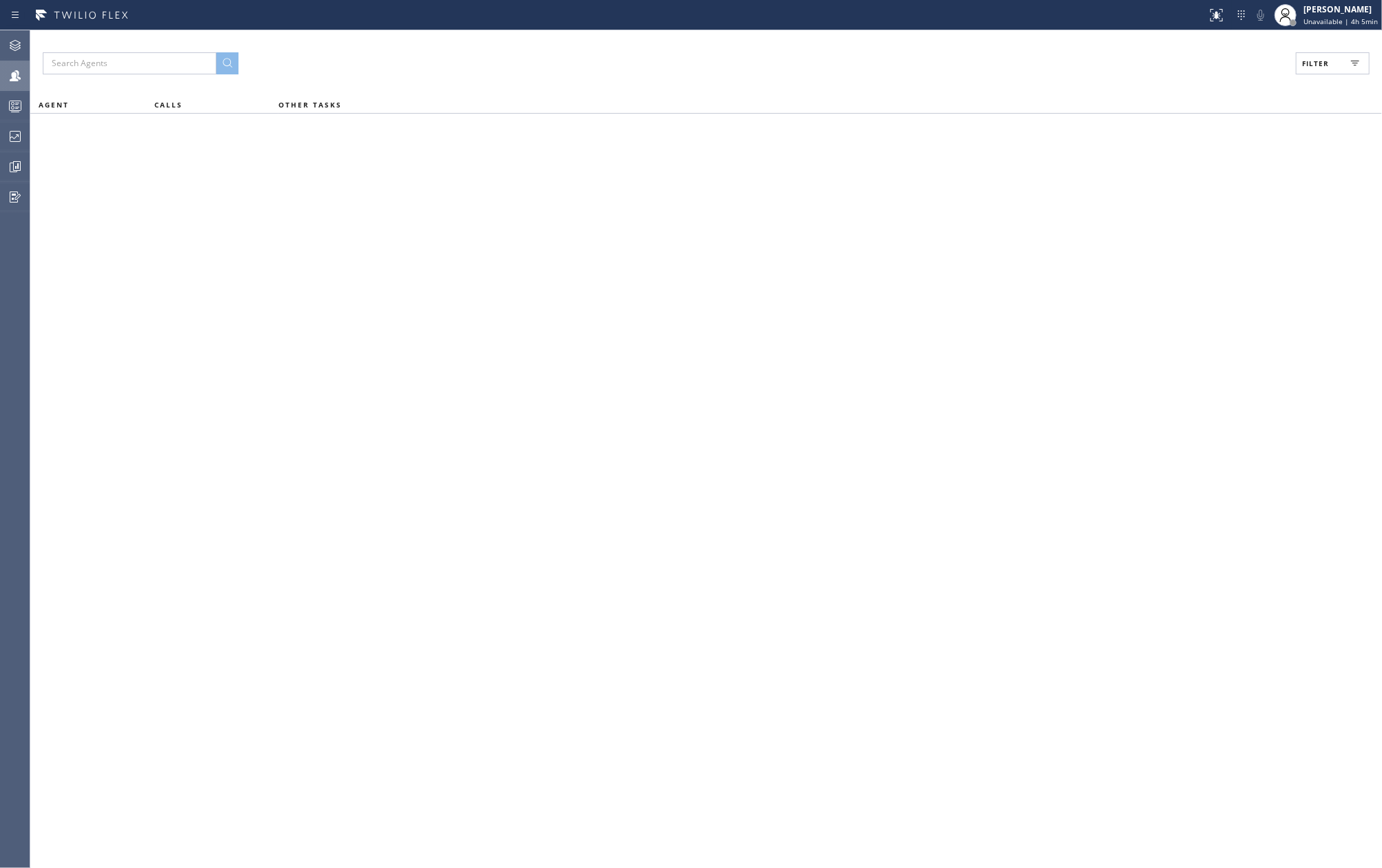
click at [1354, 58] on icon at bounding box center [1355, 64] width 17 height 17
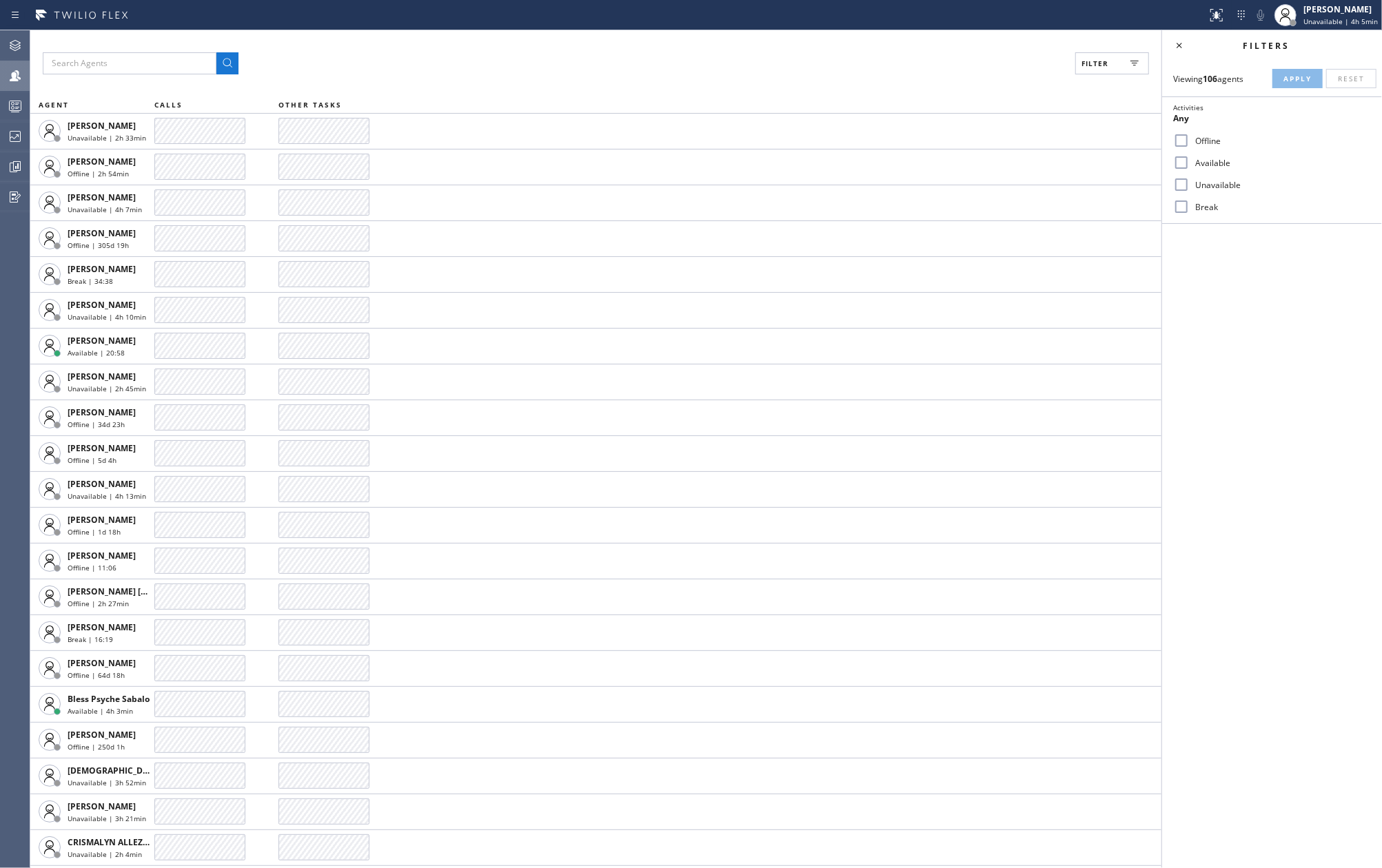
click at [1180, 180] on input "Unavailable" at bounding box center [1181, 185] width 17 height 17
checkbox input "true"
click at [1180, 212] on input "Break" at bounding box center [1181, 206] width 17 height 17
checkbox input "true"
click at [1286, 75] on span "Apply" at bounding box center [1297, 78] width 28 height 10
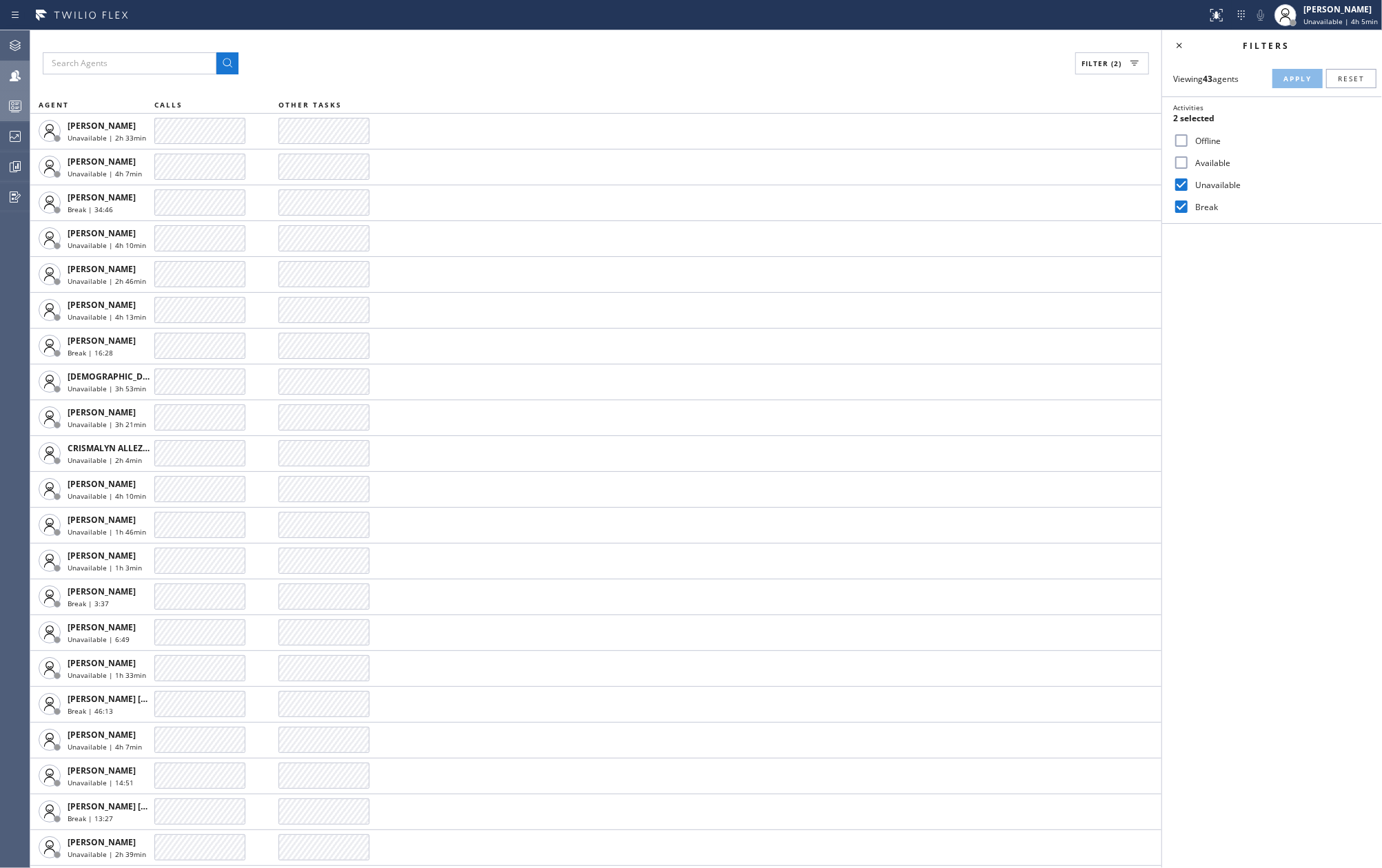
click at [12, 93] on div at bounding box center [15, 106] width 31 height 27
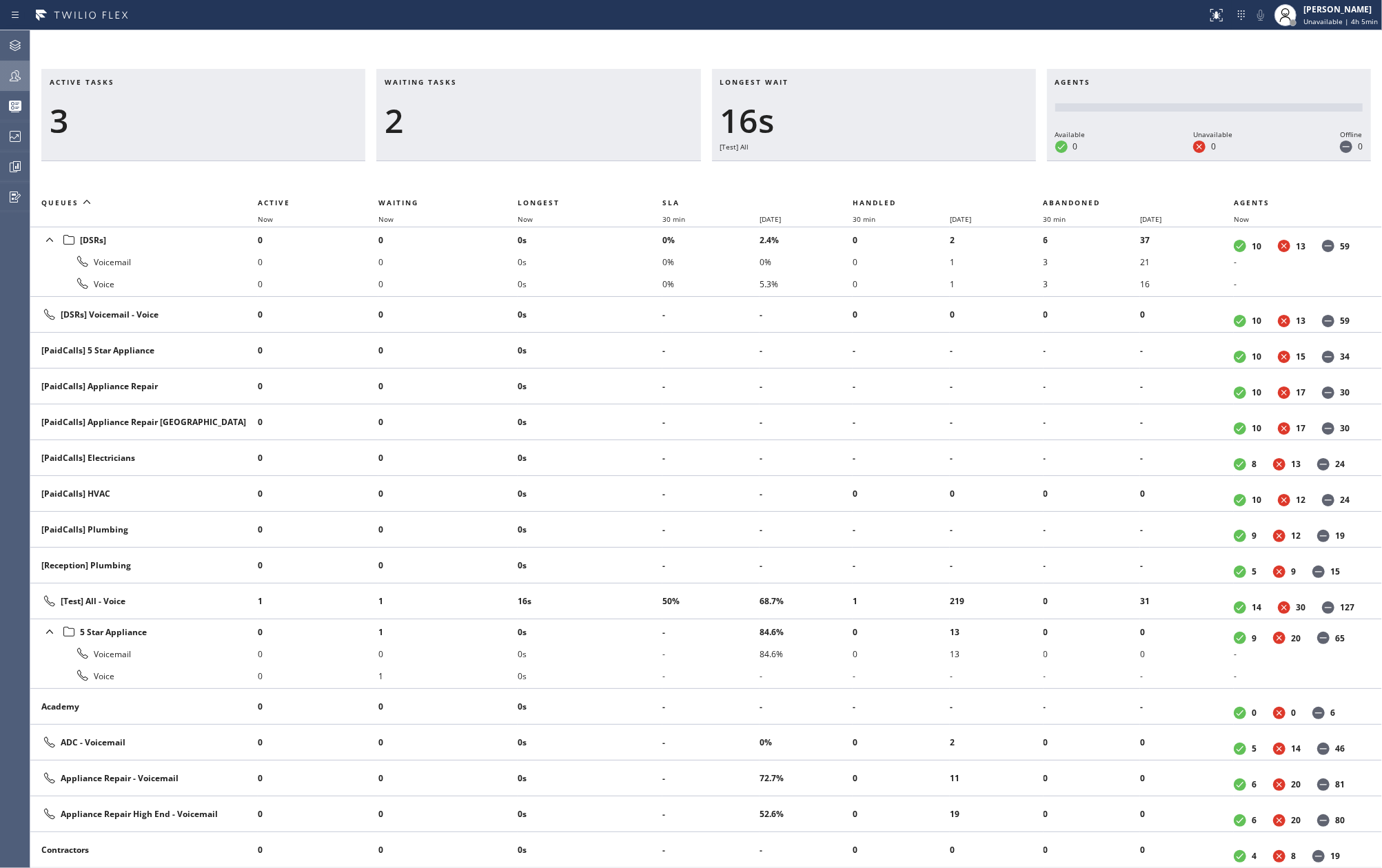
click at [652, 43] on div "Active tasks 3 Waiting tasks 2 Longest wait 16s [Test] All Agents Available 0 U…" at bounding box center [706, 449] width 1351 height 837
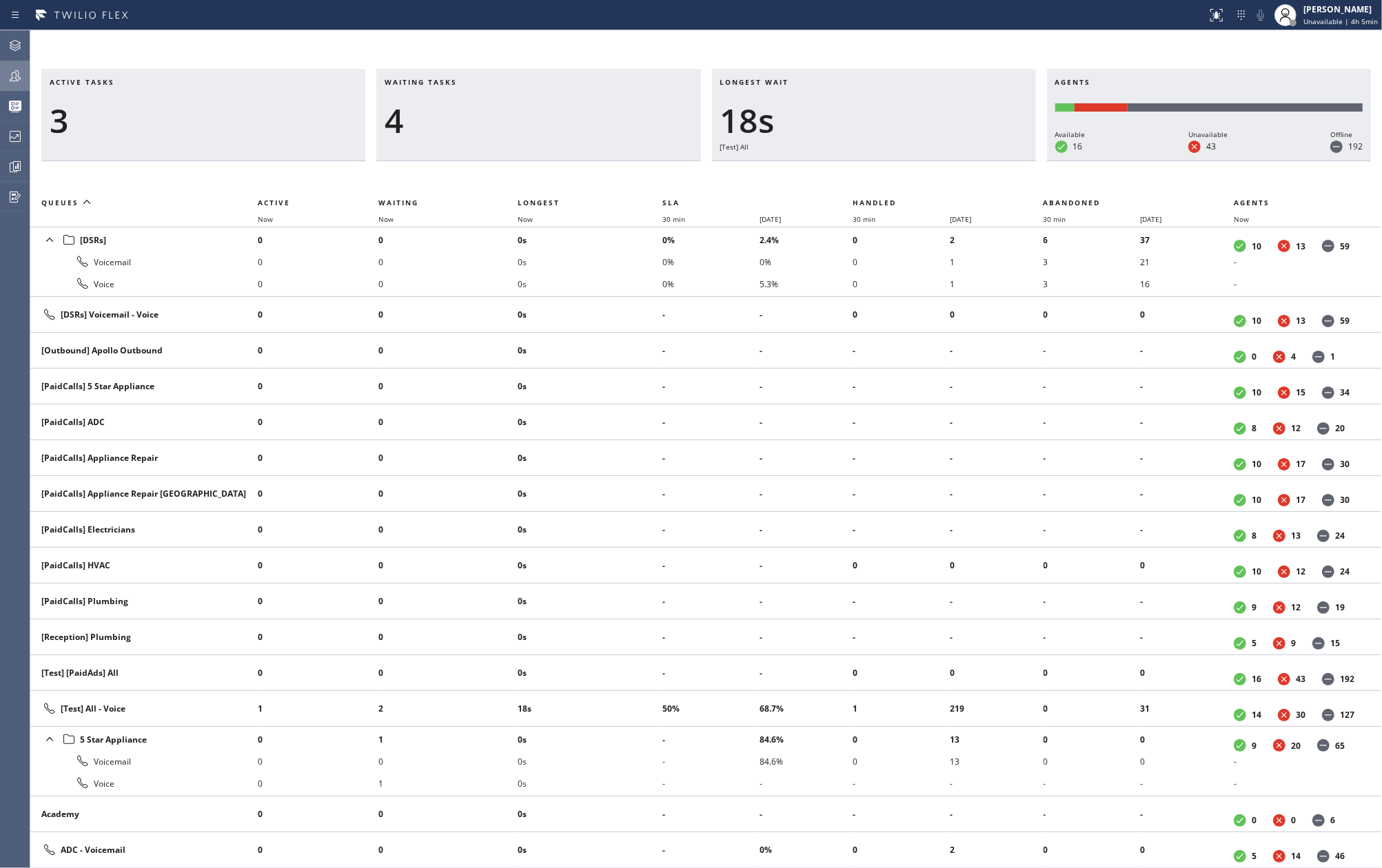
click at [23, 73] on div at bounding box center [15, 76] width 31 height 17
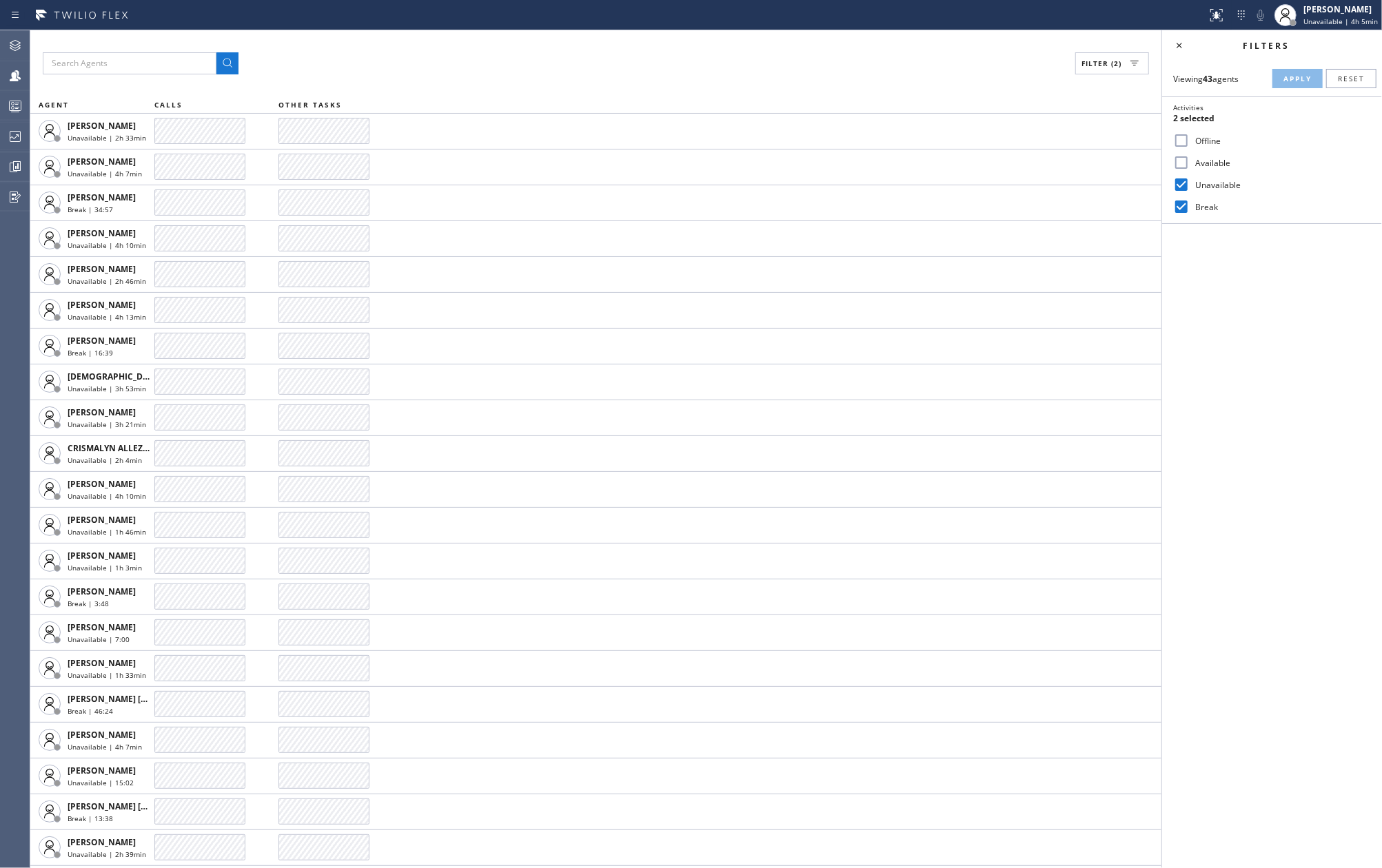
click at [1183, 181] on input "Unavailable" at bounding box center [1181, 185] width 17 height 17
checkbox input "false"
click at [1181, 156] on input "Available" at bounding box center [1181, 163] width 17 height 17
checkbox input "true"
click at [1283, 77] on span "Apply" at bounding box center [1297, 78] width 28 height 10
